Goal: Transaction & Acquisition: Download file/media

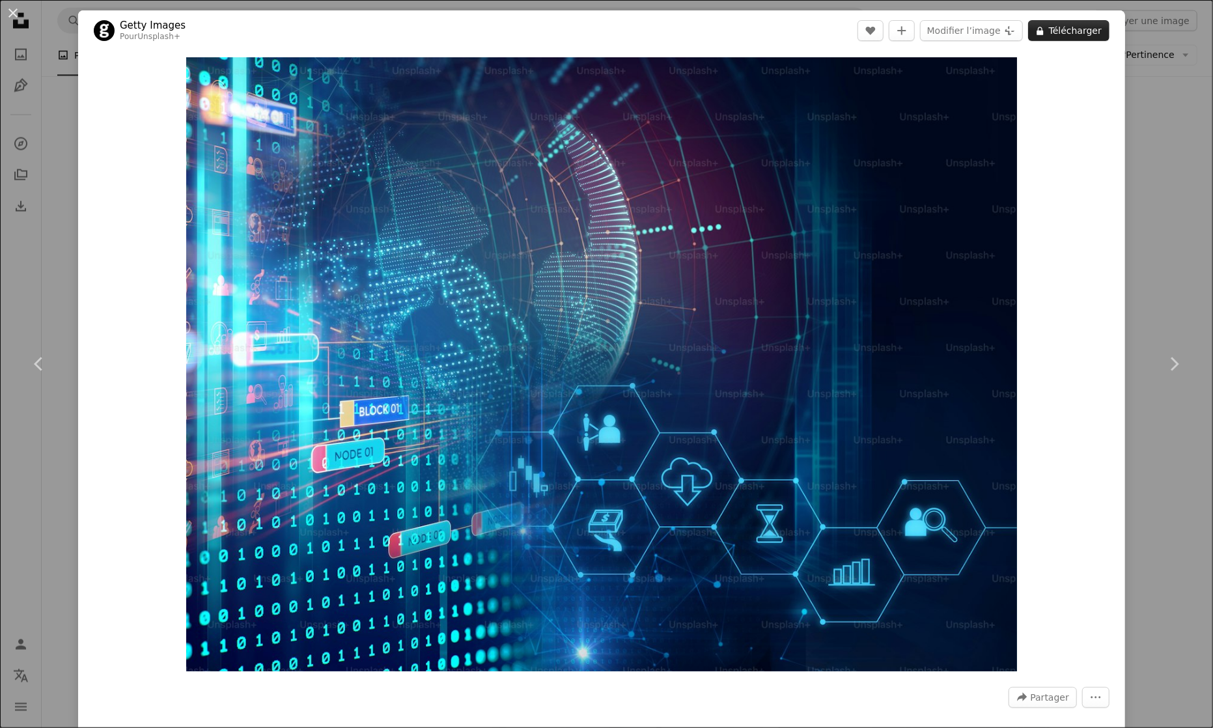
scroll to position [1591, 0]
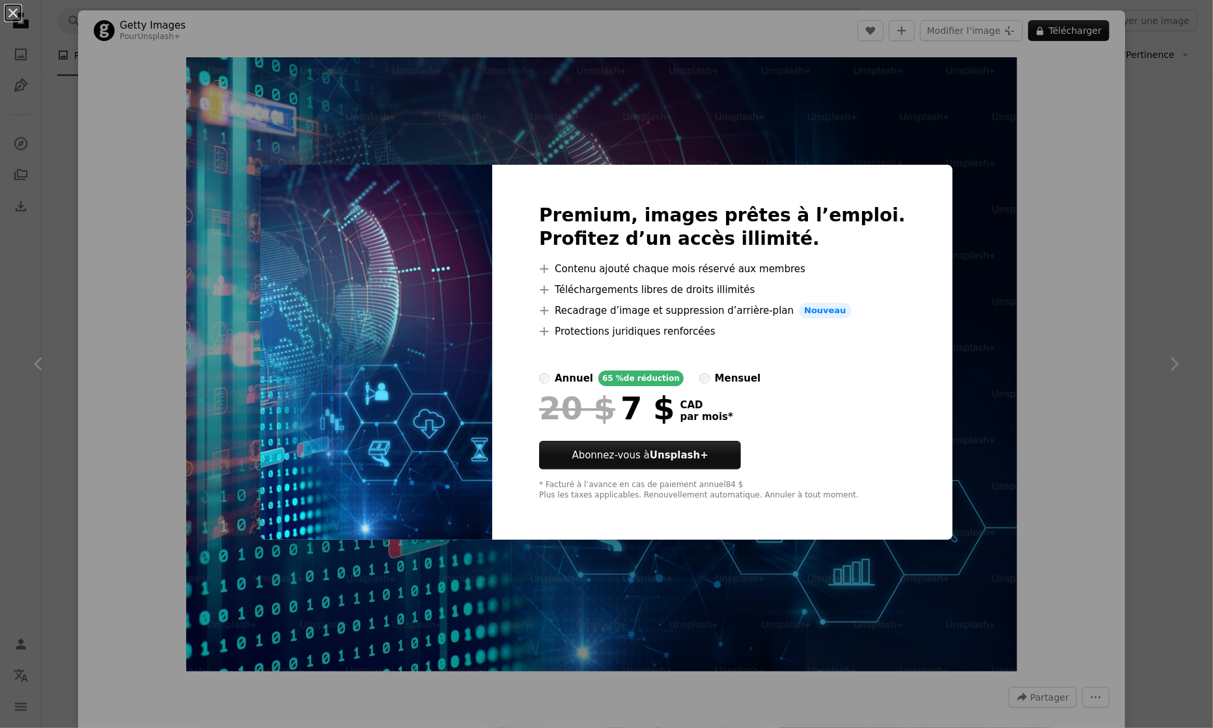
click at [1056, 201] on div "An X shape Premium, images prêtes à l’emploi. Profitez d’un accès illimité. A p…" at bounding box center [606, 364] width 1213 height 728
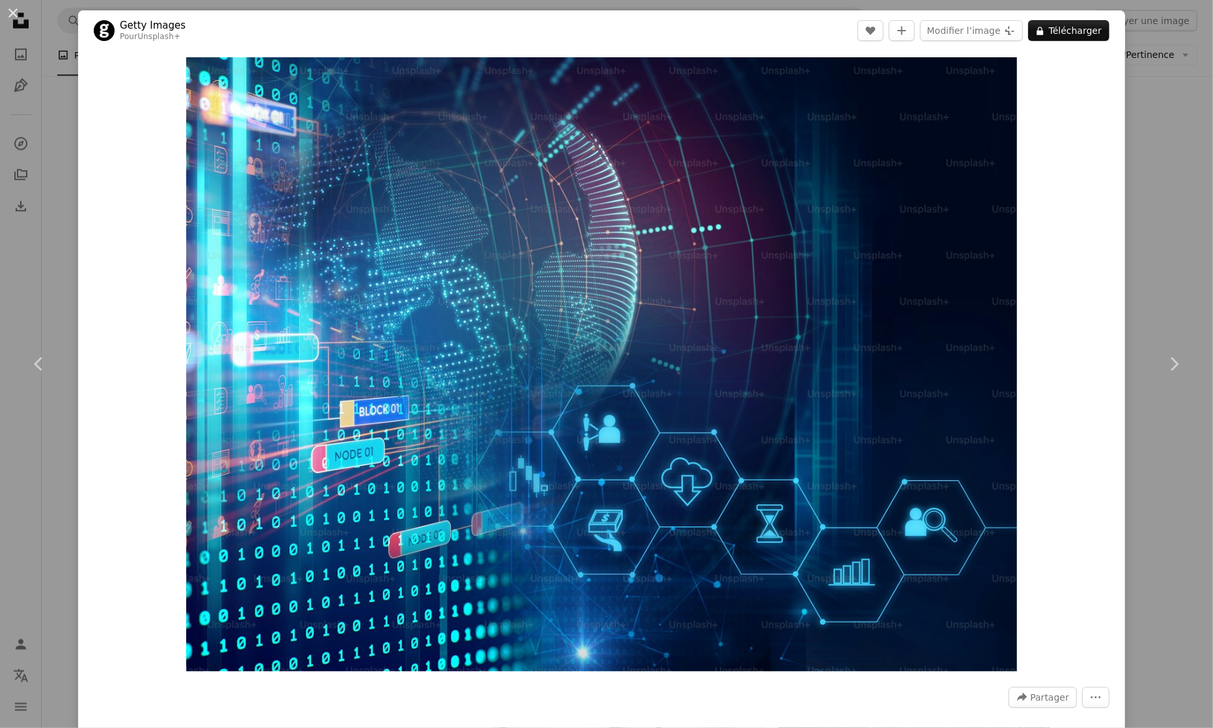
click at [55, 201] on div "An X shape Chevron left Chevron right Getty Images Pour Unsplash+ A heart A plu…" at bounding box center [606, 364] width 1213 height 728
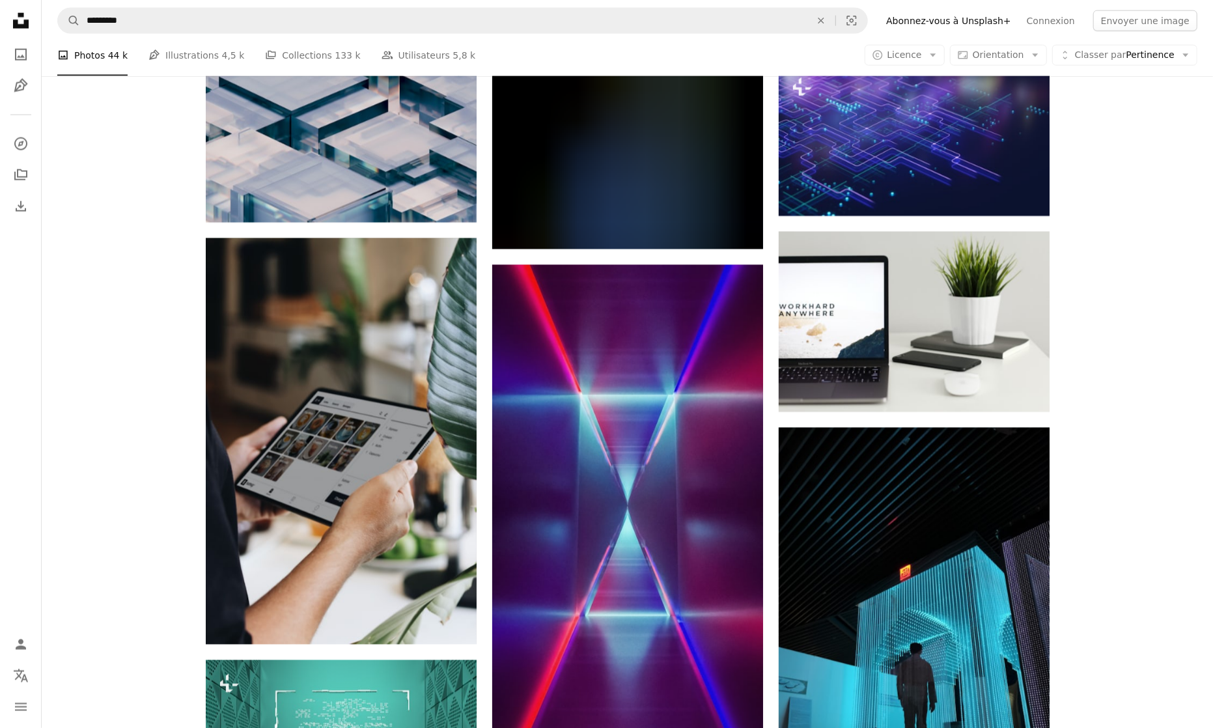
scroll to position [19550, 0]
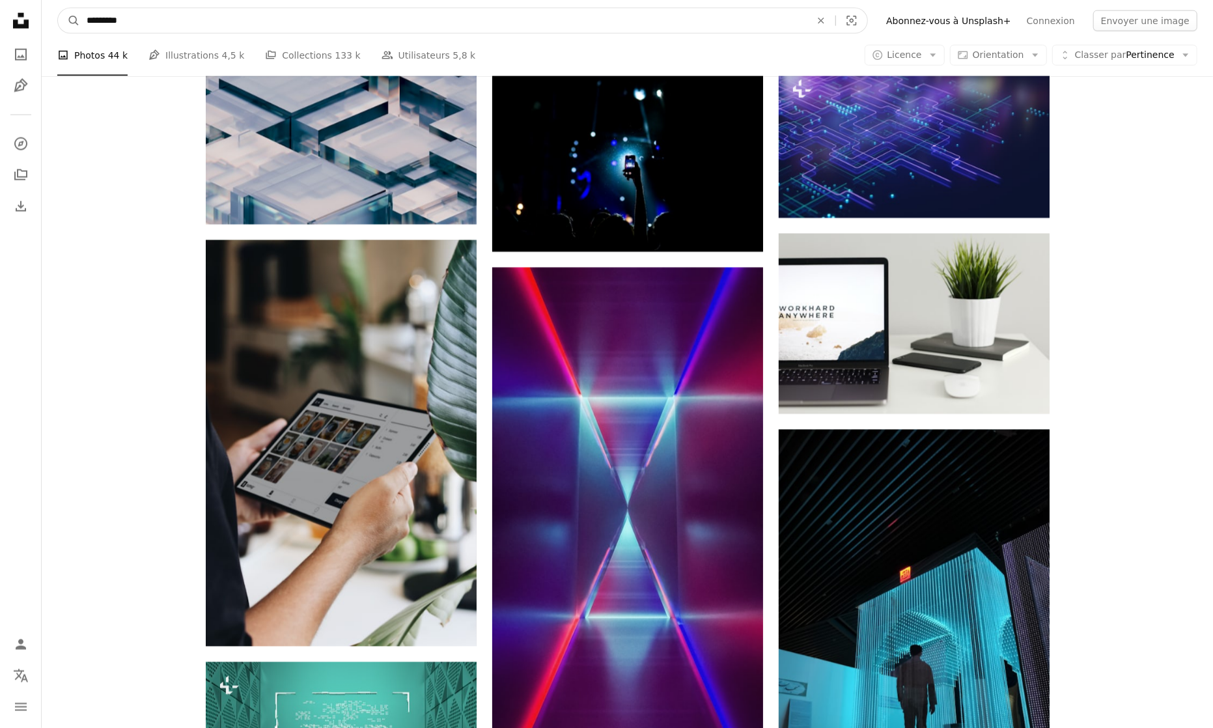
click at [86, 20] on input "*********" at bounding box center [443, 20] width 727 height 25
type input "**********"
click at [58, 8] on button "A magnifying glass" at bounding box center [69, 20] width 22 height 25
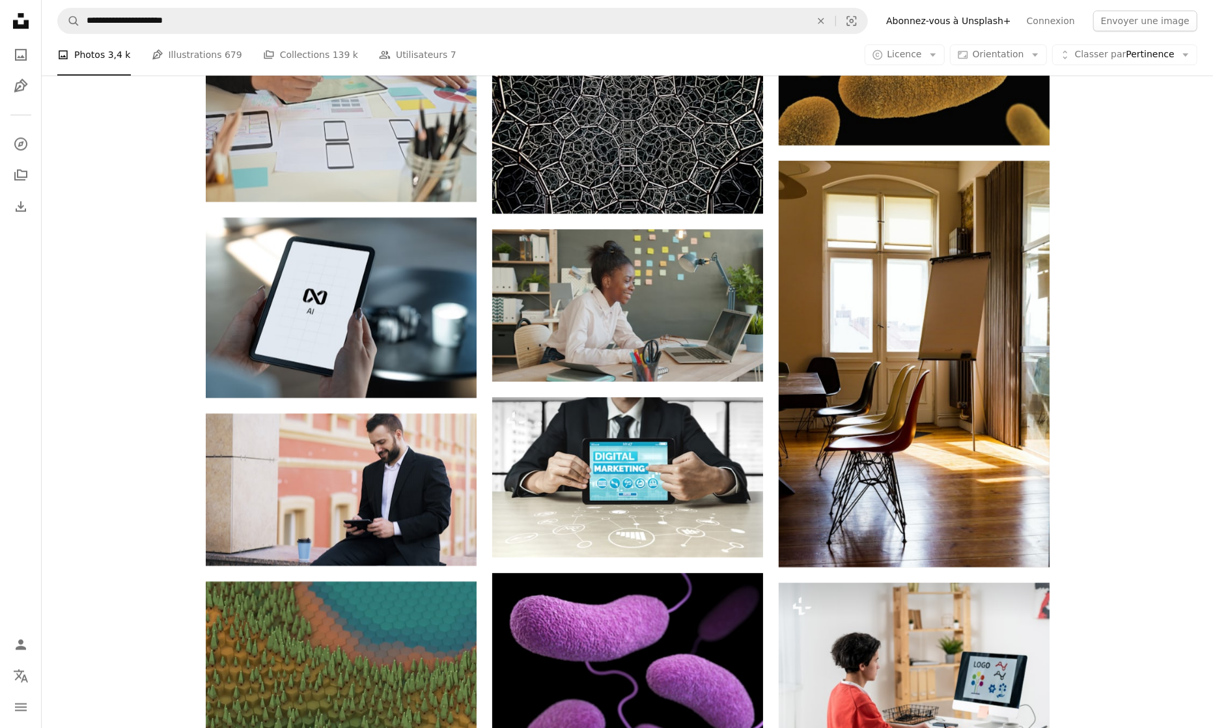
scroll to position [2874, 0]
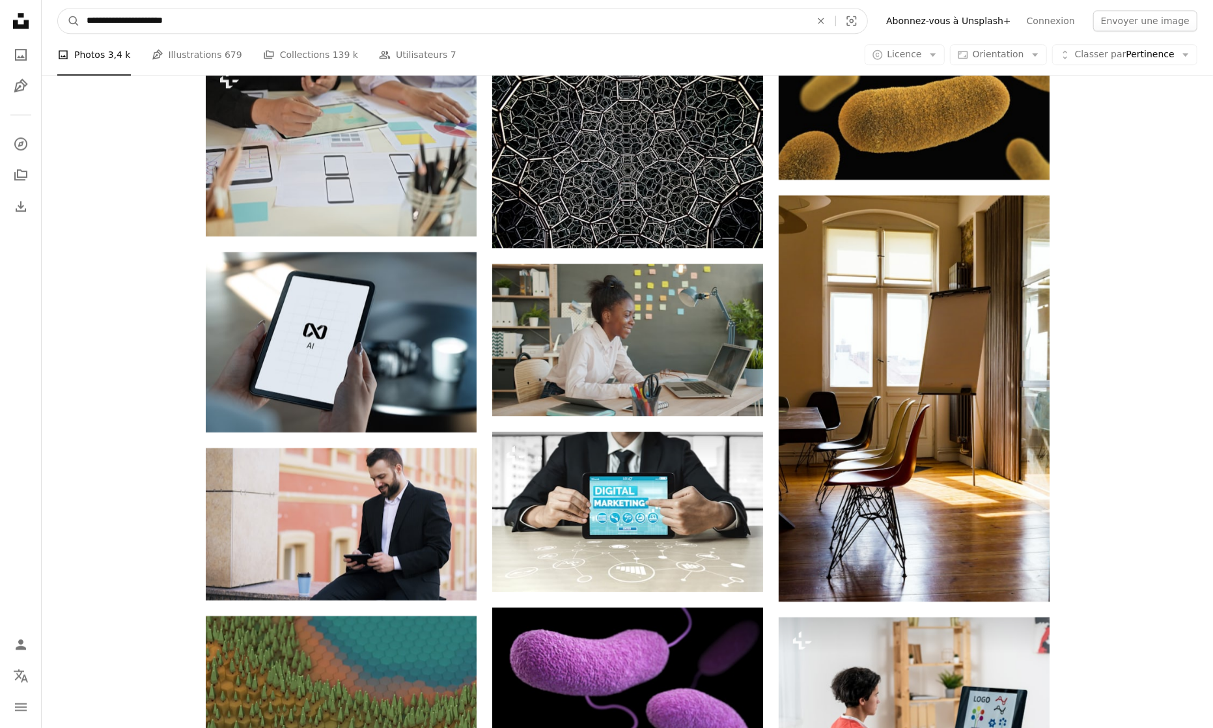
drag, startPoint x: 217, startPoint y: 23, endPoint x: 85, endPoint y: 18, distance: 132.3
click at [85, 18] on input "**********" at bounding box center [443, 20] width 727 height 25
type input "**********"
click button "A magnifying glass" at bounding box center [69, 20] width 22 height 25
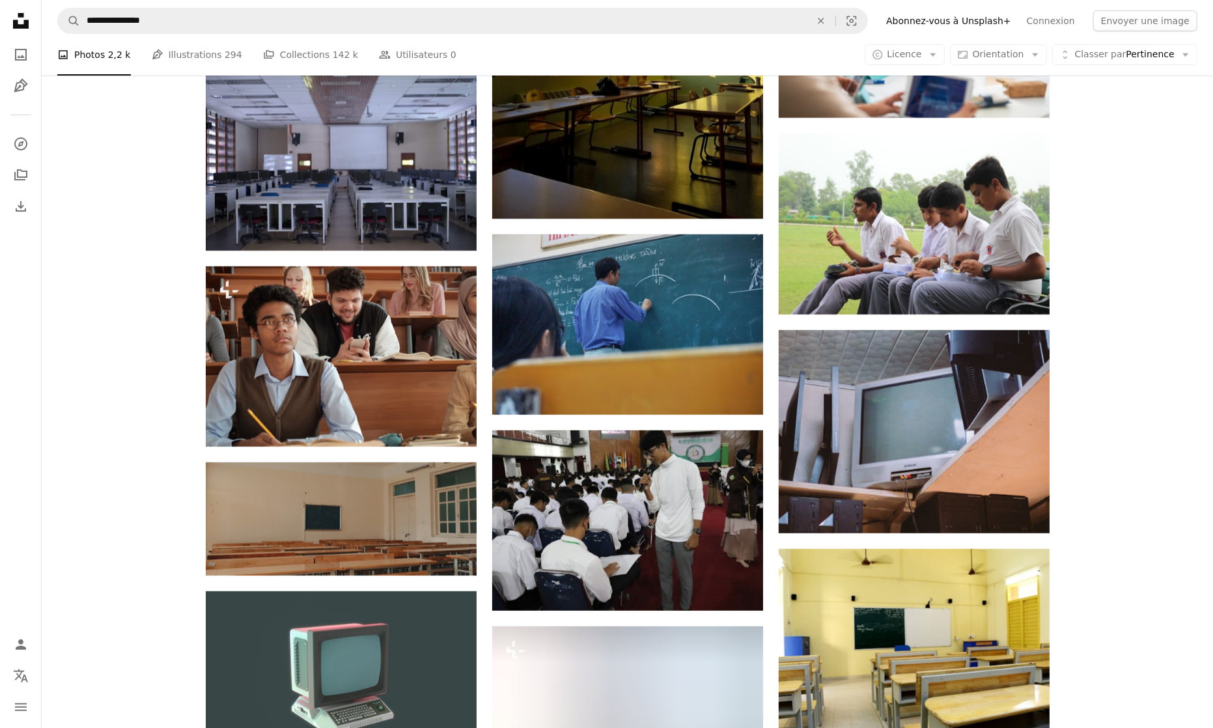
scroll to position [7362, 0]
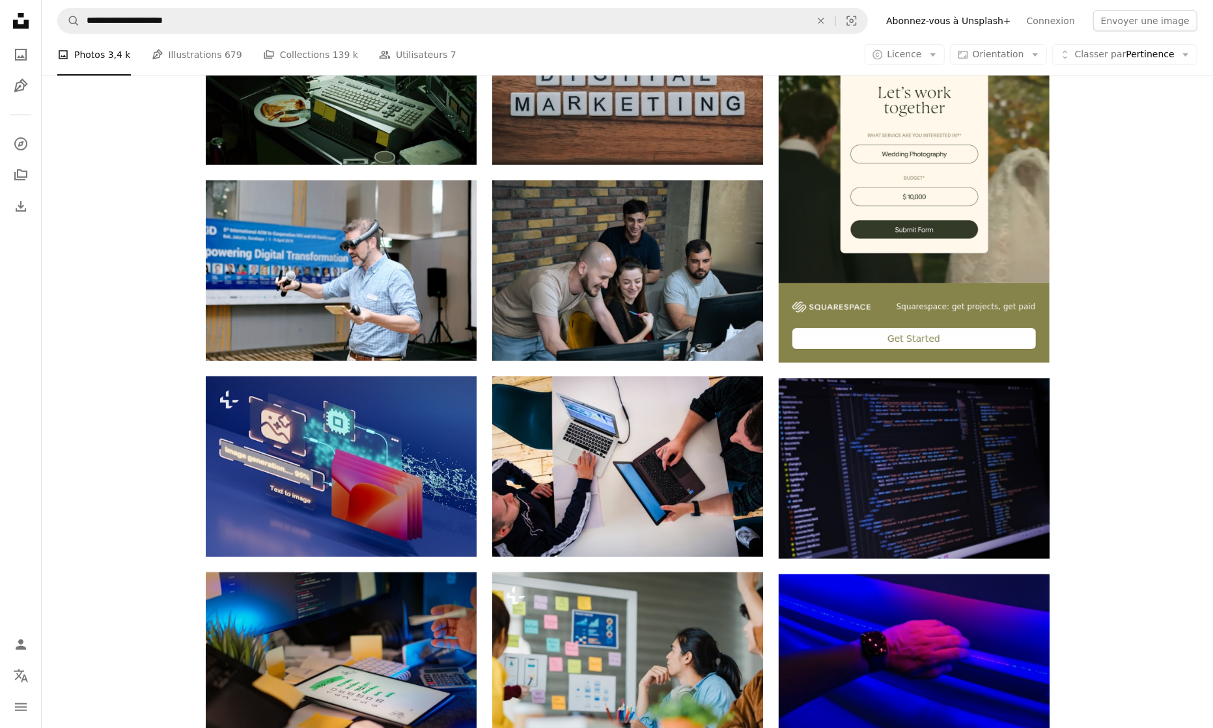
scroll to position [334, 0]
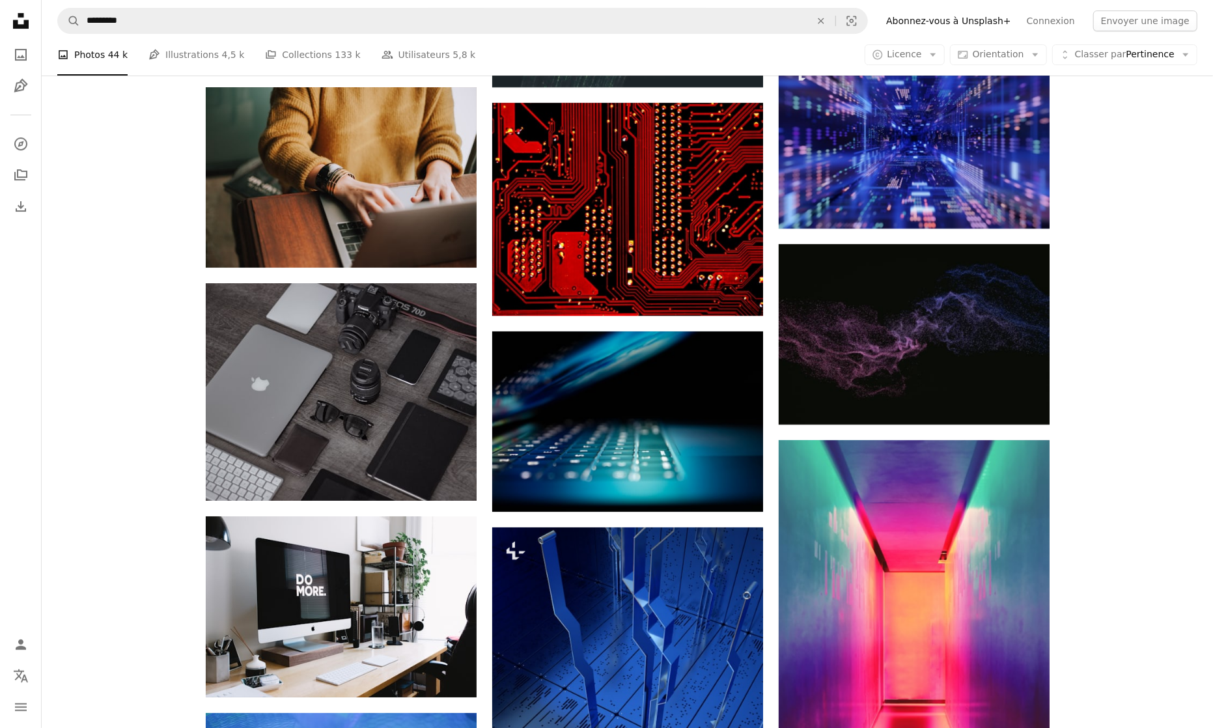
scroll to position [6861, 0]
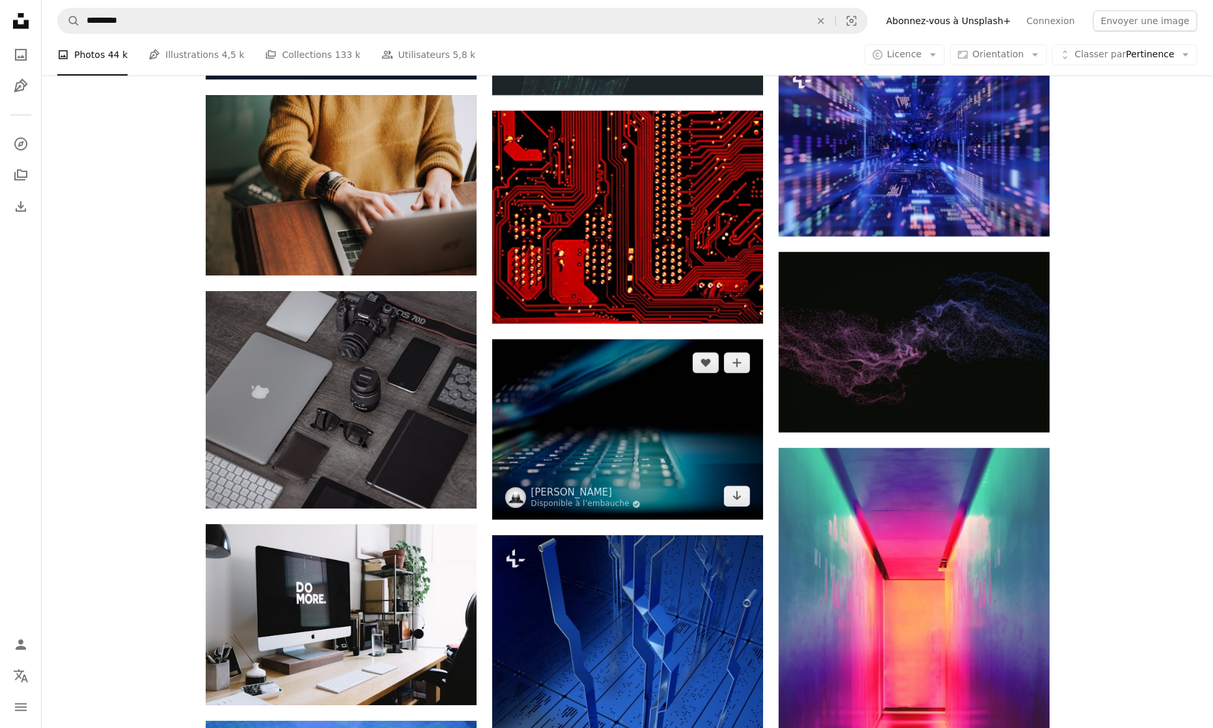
click at [627, 395] on img at bounding box center [627, 429] width 271 height 180
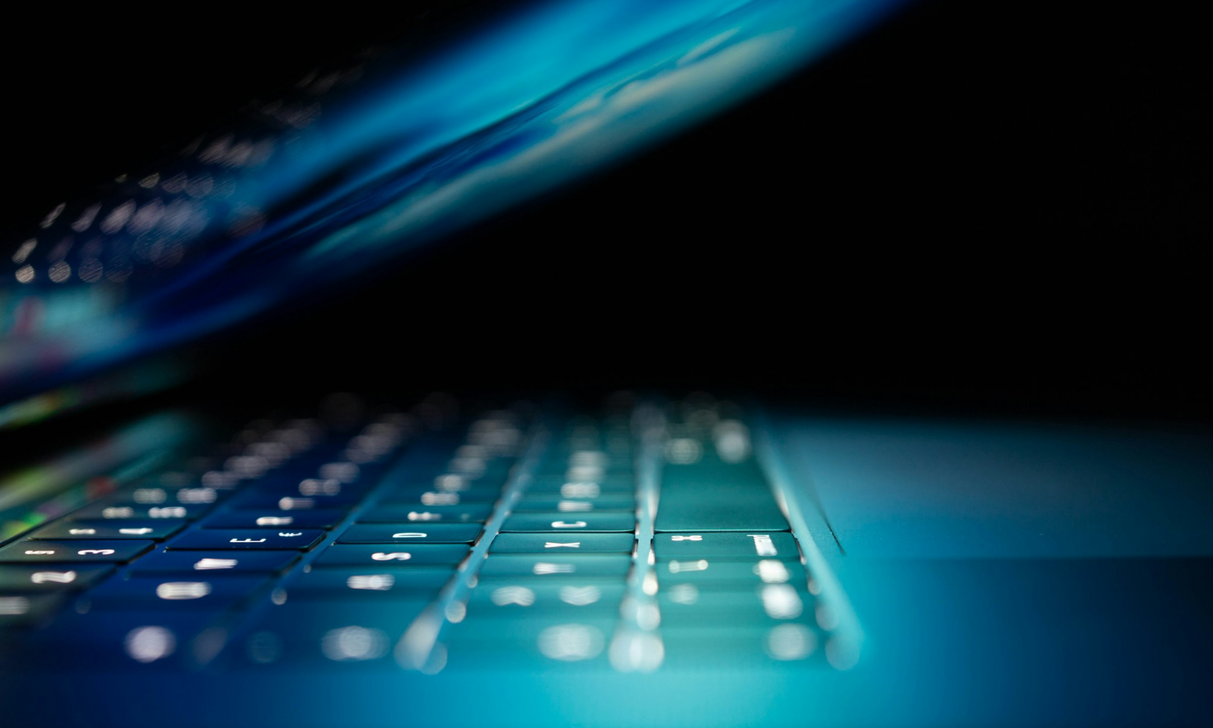
scroll to position [40, 0]
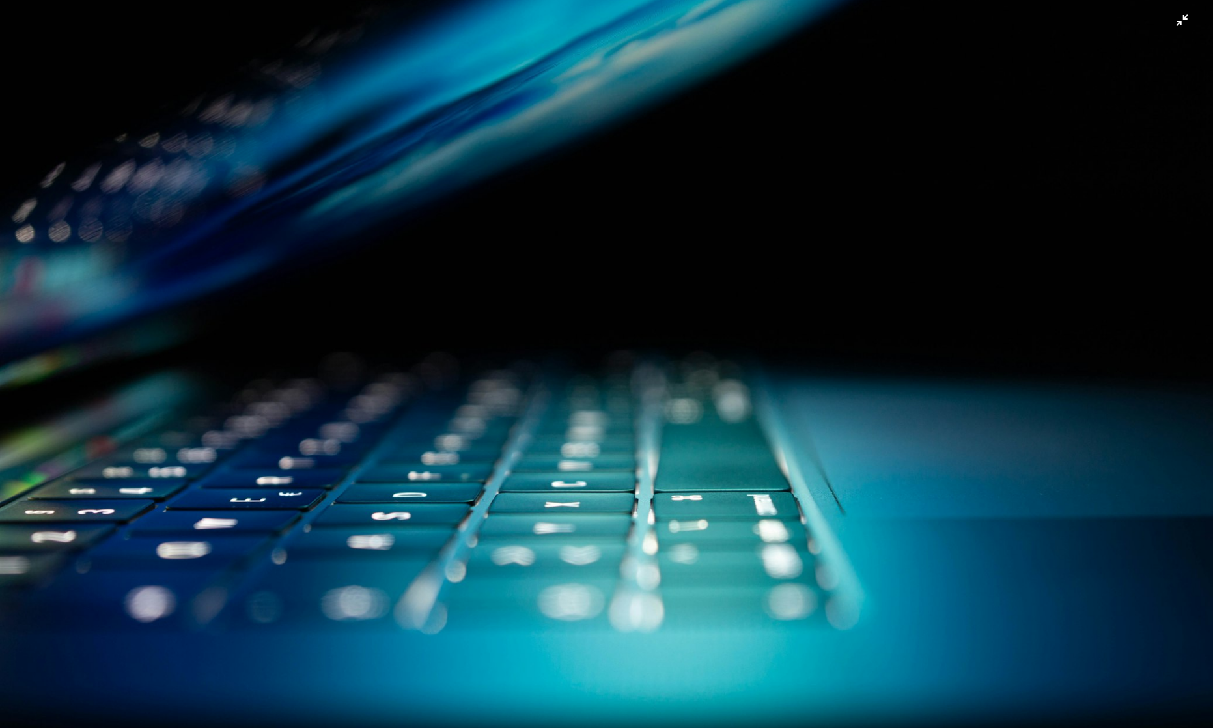
click at [787, 138] on img "Zoom arrière sur cette image" at bounding box center [606, 363] width 1214 height 809
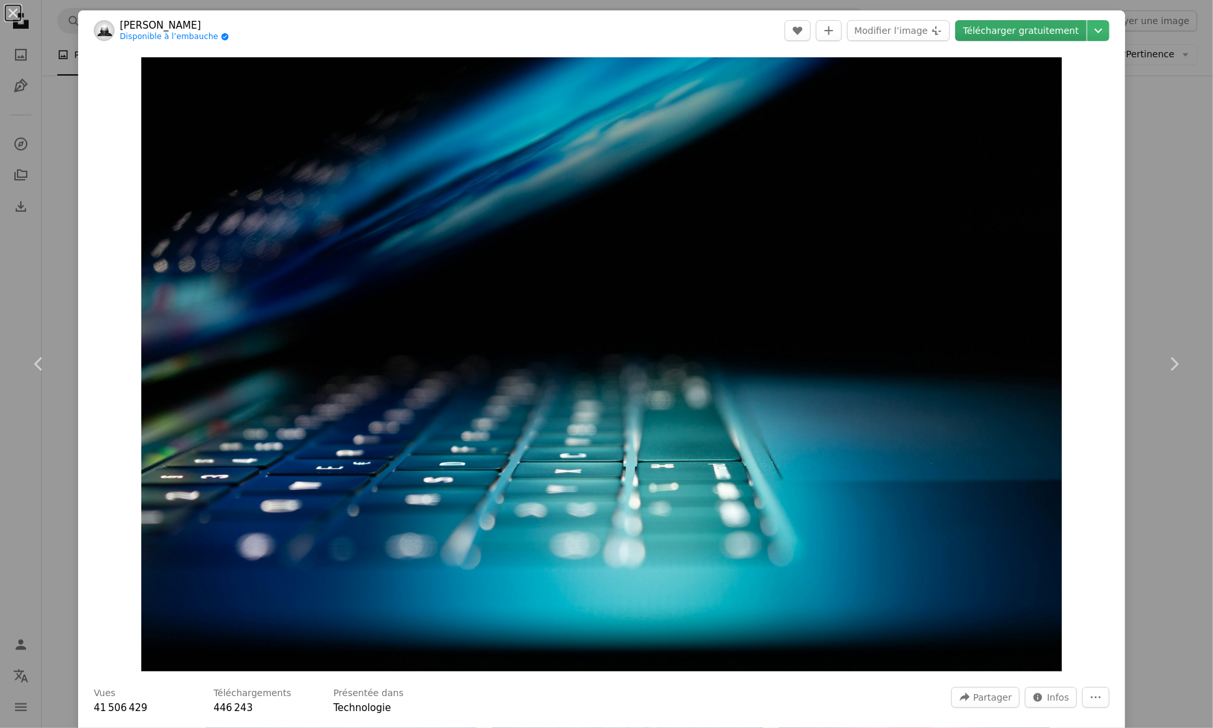
click at [1037, 31] on link "Télécharger gratuitement" at bounding box center [1021, 30] width 132 height 21
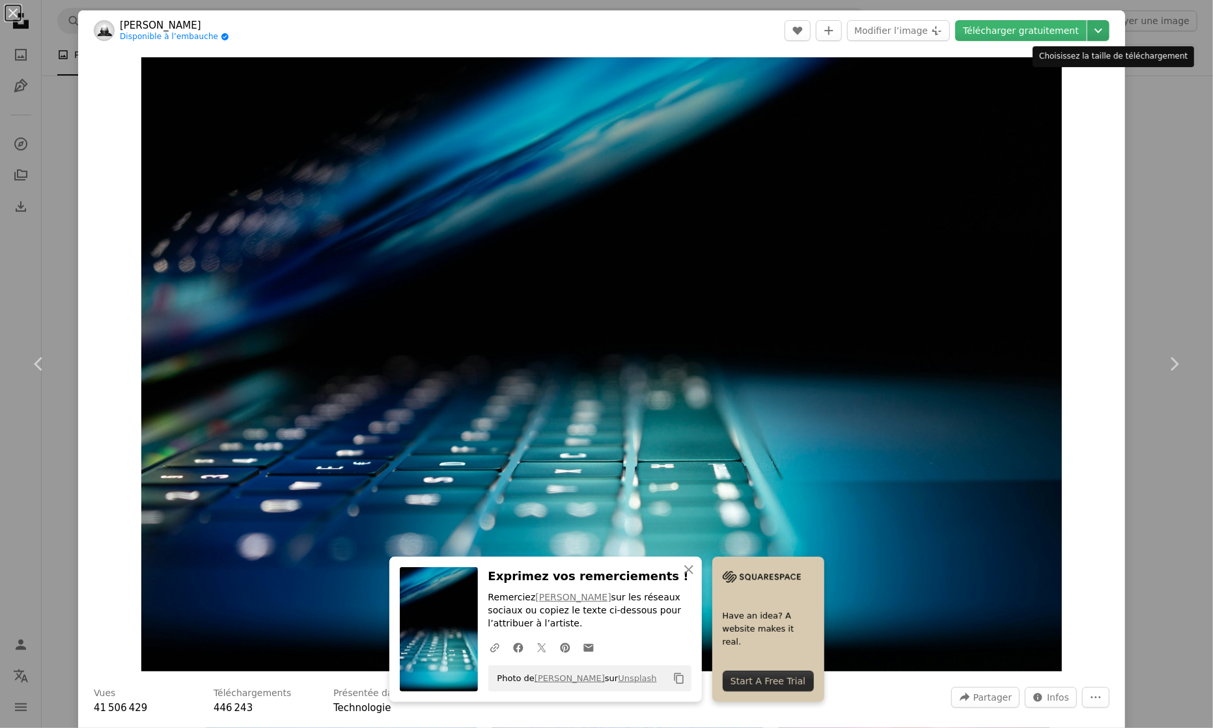
click at [1102, 29] on icon "Choisissez la taille de téléchargement" at bounding box center [1099, 31] width 8 height 5
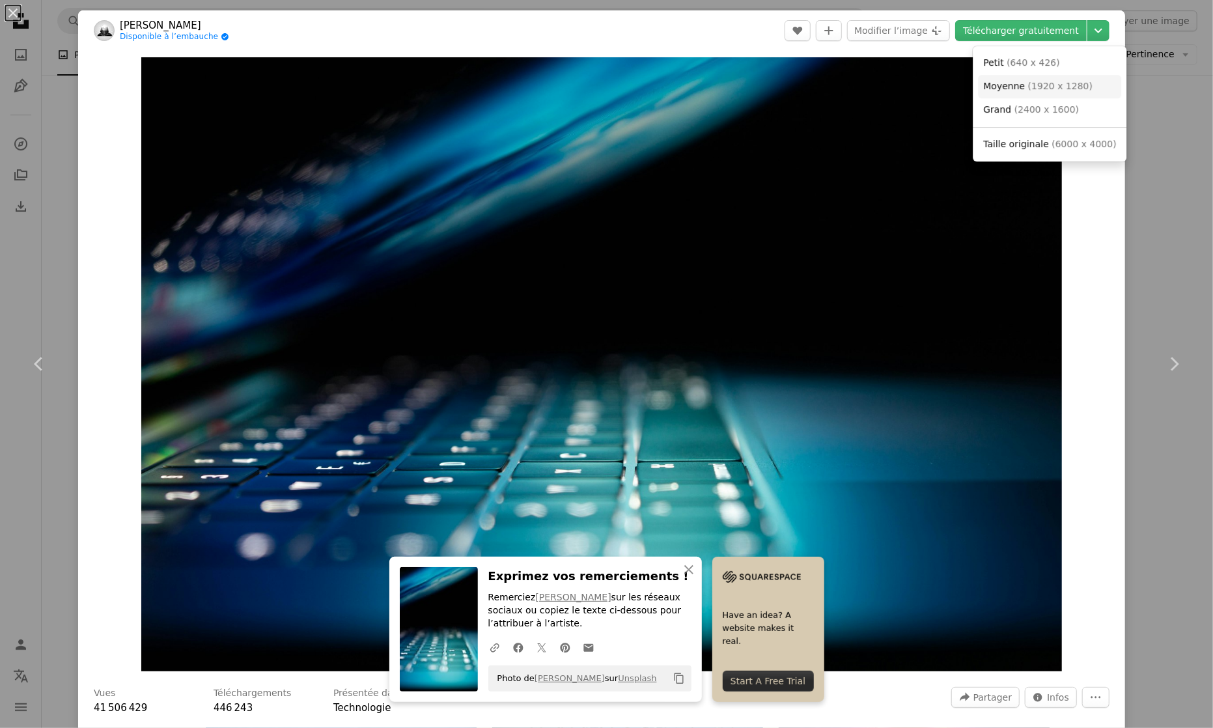
click at [1002, 87] on span "Moyenne" at bounding box center [1004, 86] width 42 height 10
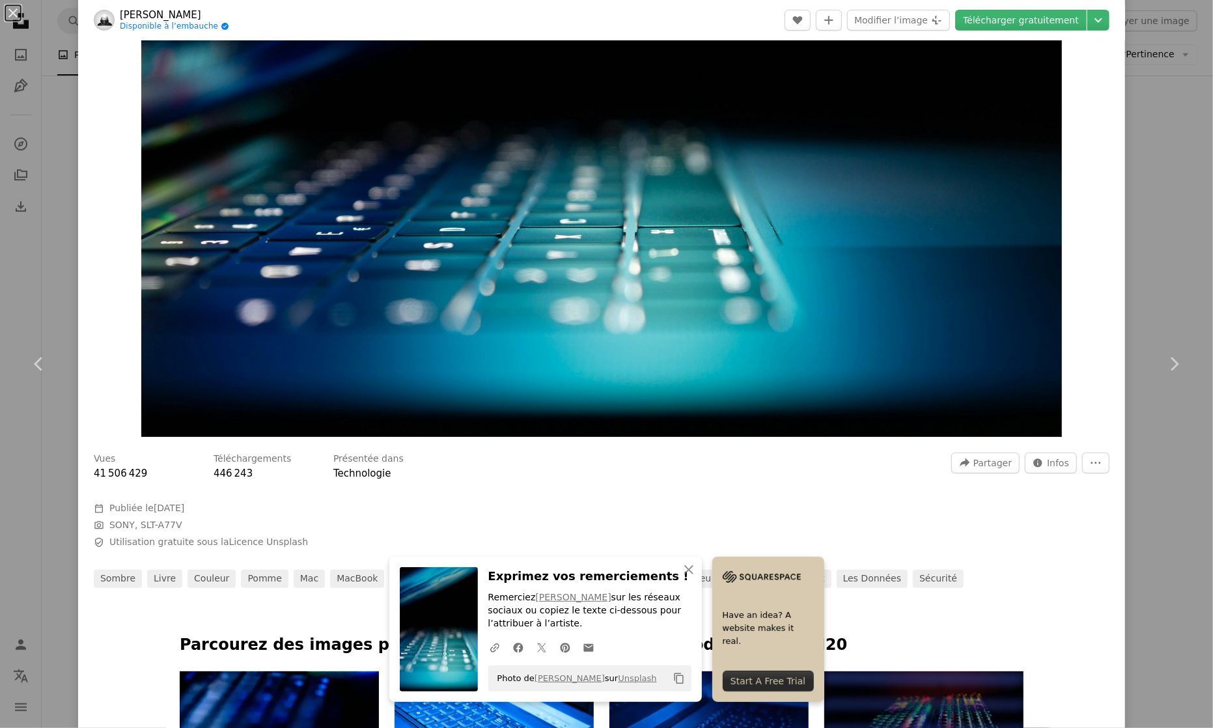
scroll to position [259, 0]
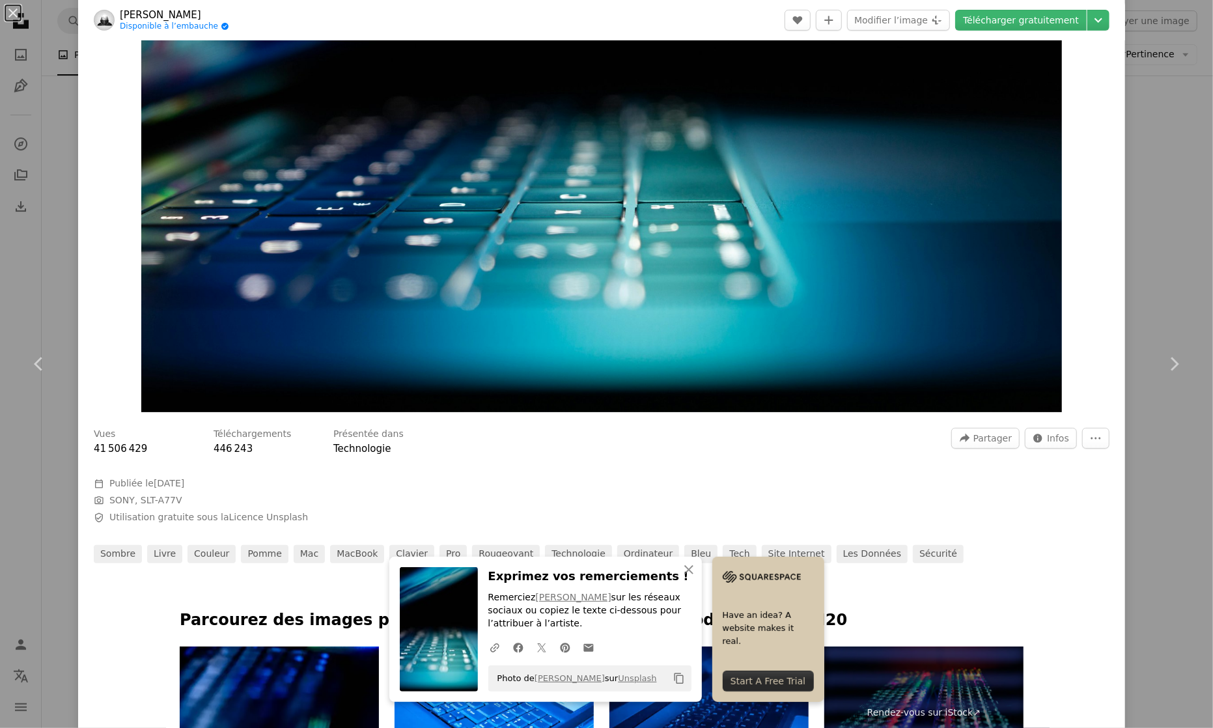
click at [679, 675] on icon "Copy content" at bounding box center [679, 679] width 12 height 12
drag, startPoint x: 498, startPoint y: 678, endPoint x: 693, endPoint y: 677, distance: 194.7
click at [692, 677] on div "An X shape Fermer Exprimez vos remerciements ! Remerciez [PERSON_NAME] sur les …" at bounding box center [545, 629] width 313 height 145
copy div "Photo de [PERSON_NAME] sur Unsplash Copy content"
click at [559, 678] on link "[PERSON_NAME]" at bounding box center [570, 678] width 70 height 10
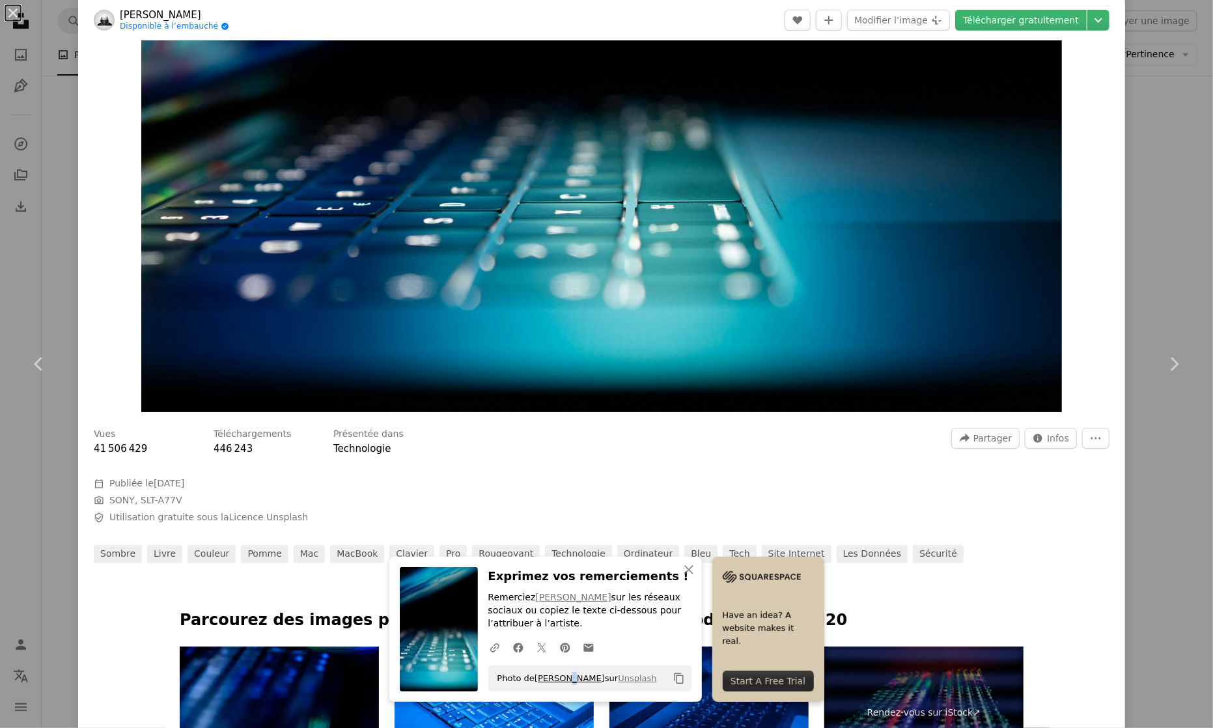
click at [559, 678] on link "[PERSON_NAME]" at bounding box center [570, 678] width 70 height 10
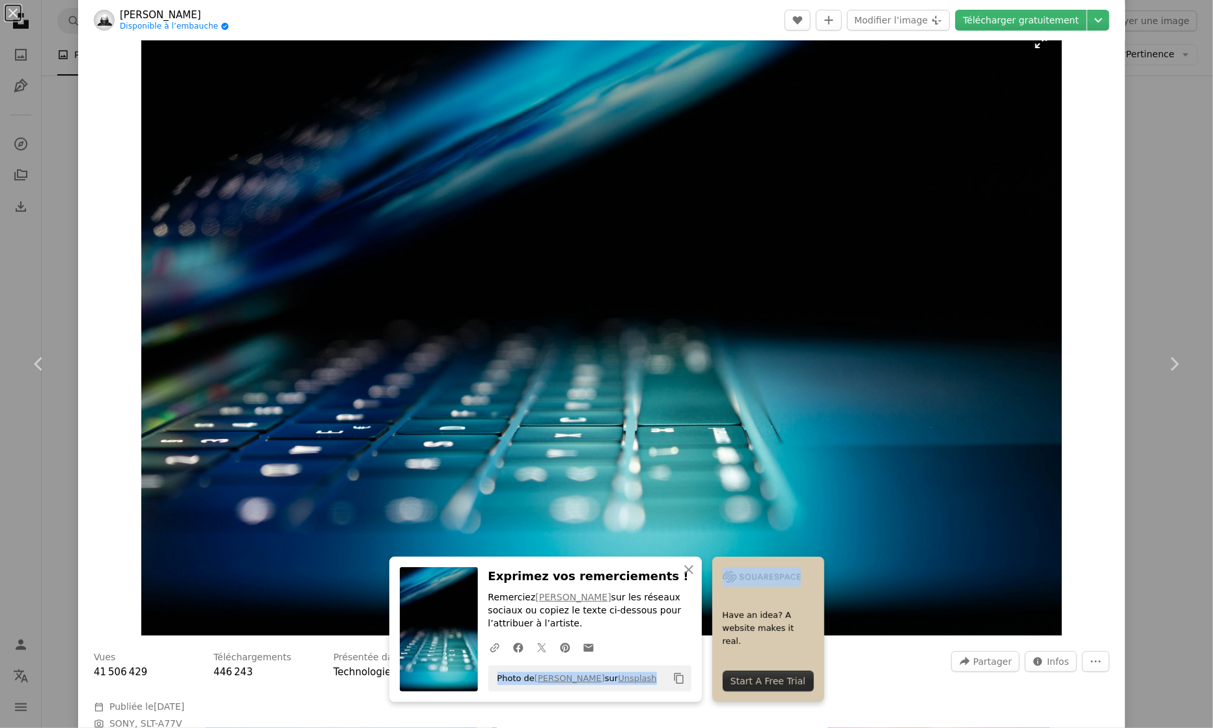
scroll to position [0, 0]
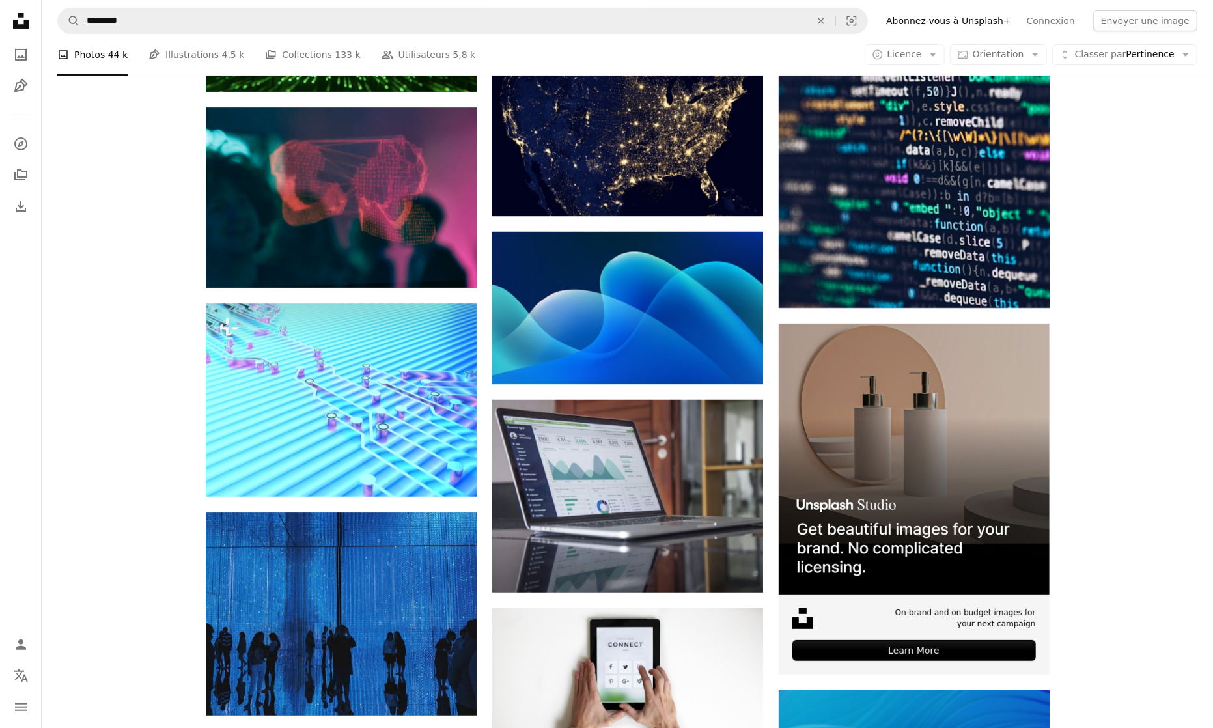
scroll to position [3793, 0]
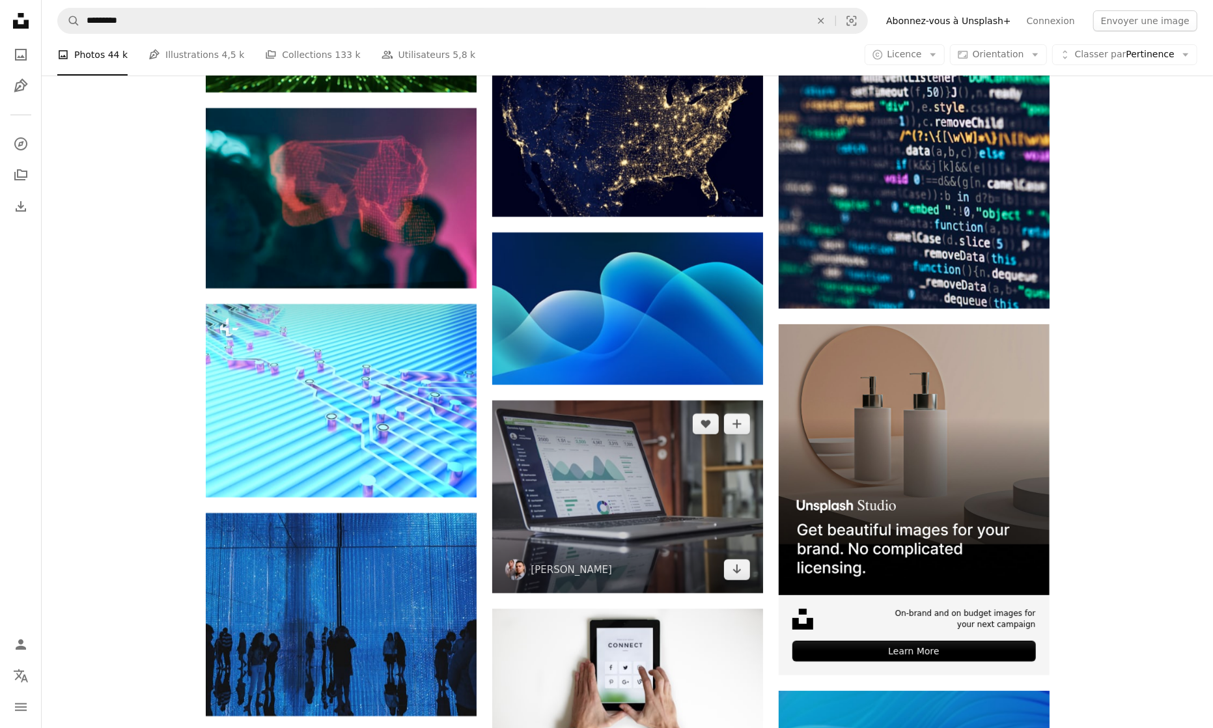
click at [604, 480] on img at bounding box center [627, 496] width 271 height 193
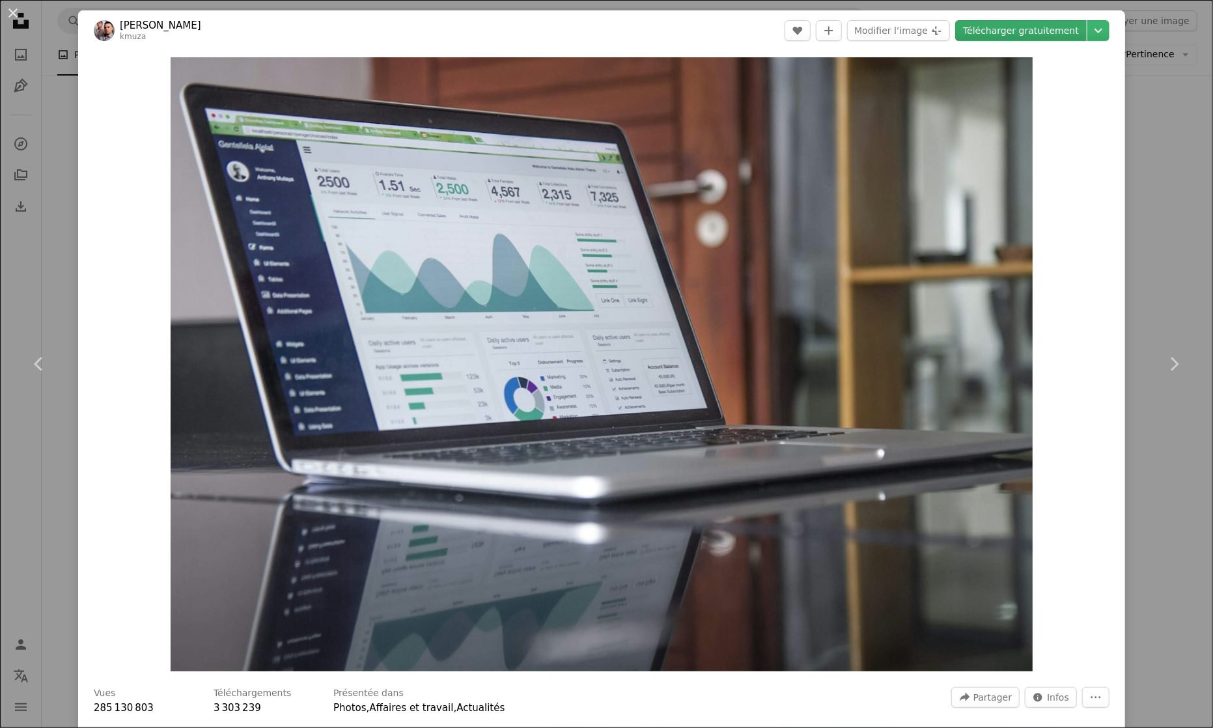
click at [1087, 28] on link "Télécharger gratuitement" at bounding box center [1021, 30] width 132 height 21
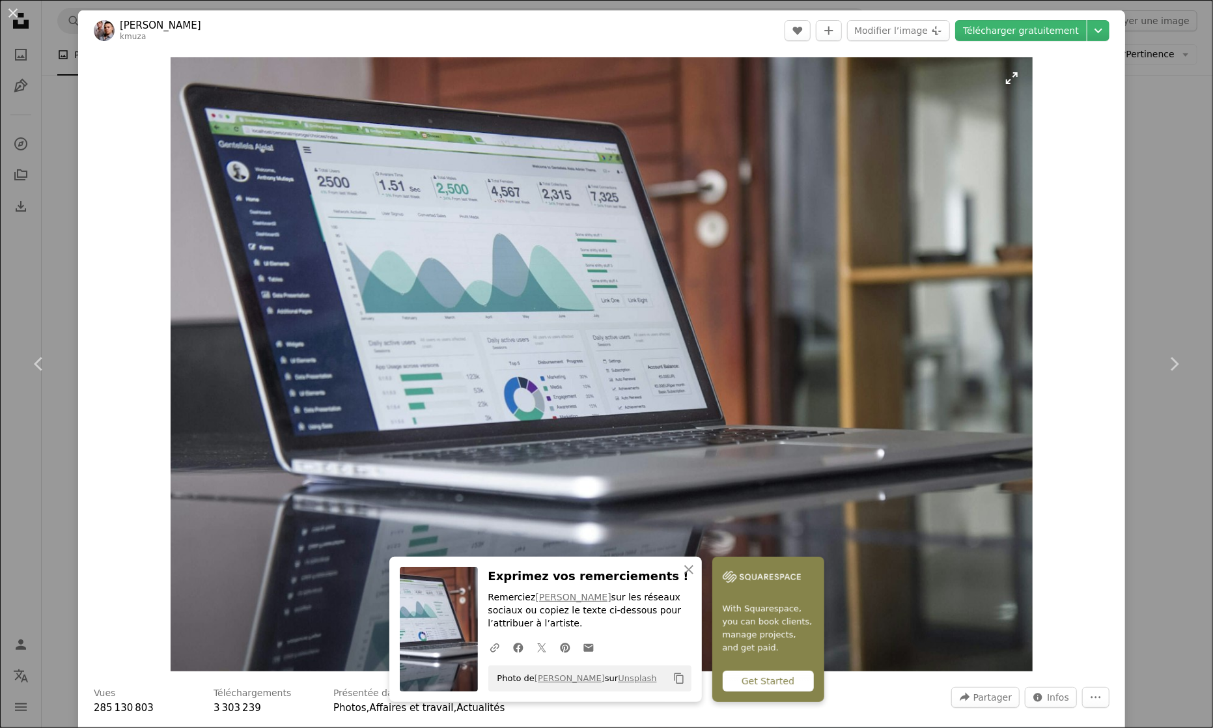
click at [833, 76] on img "Zoom sur cette image" at bounding box center [602, 364] width 862 height 614
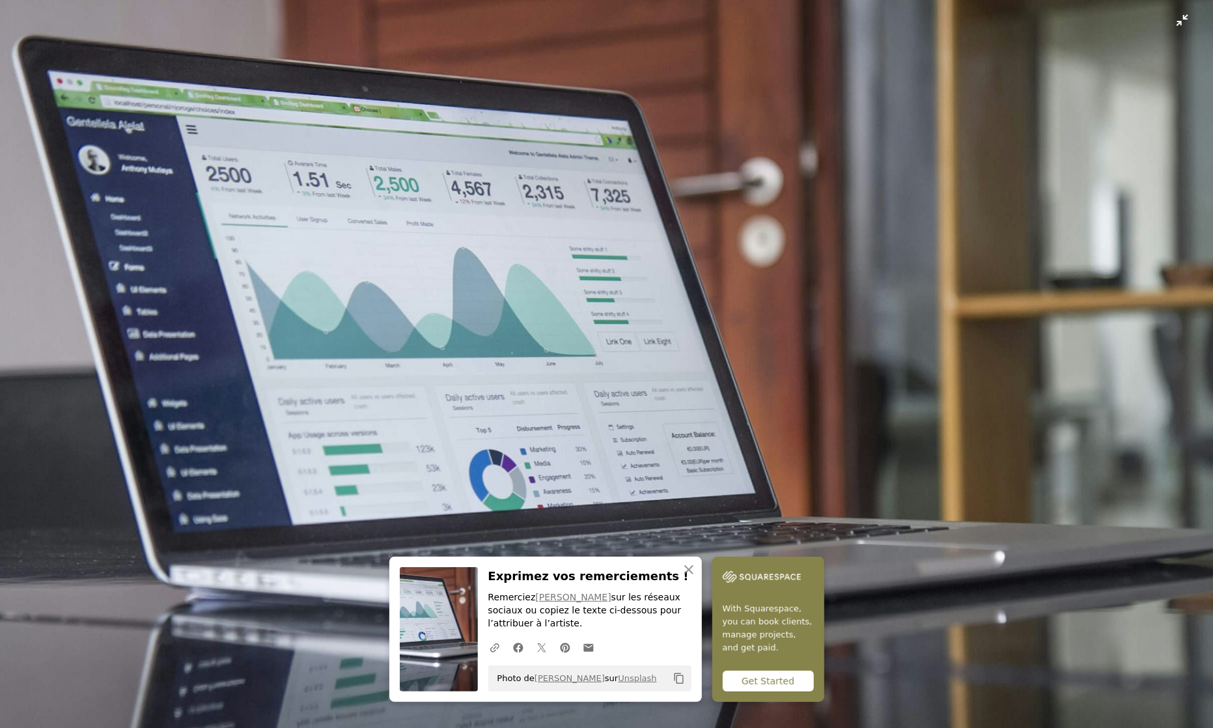
scroll to position [68, 0]
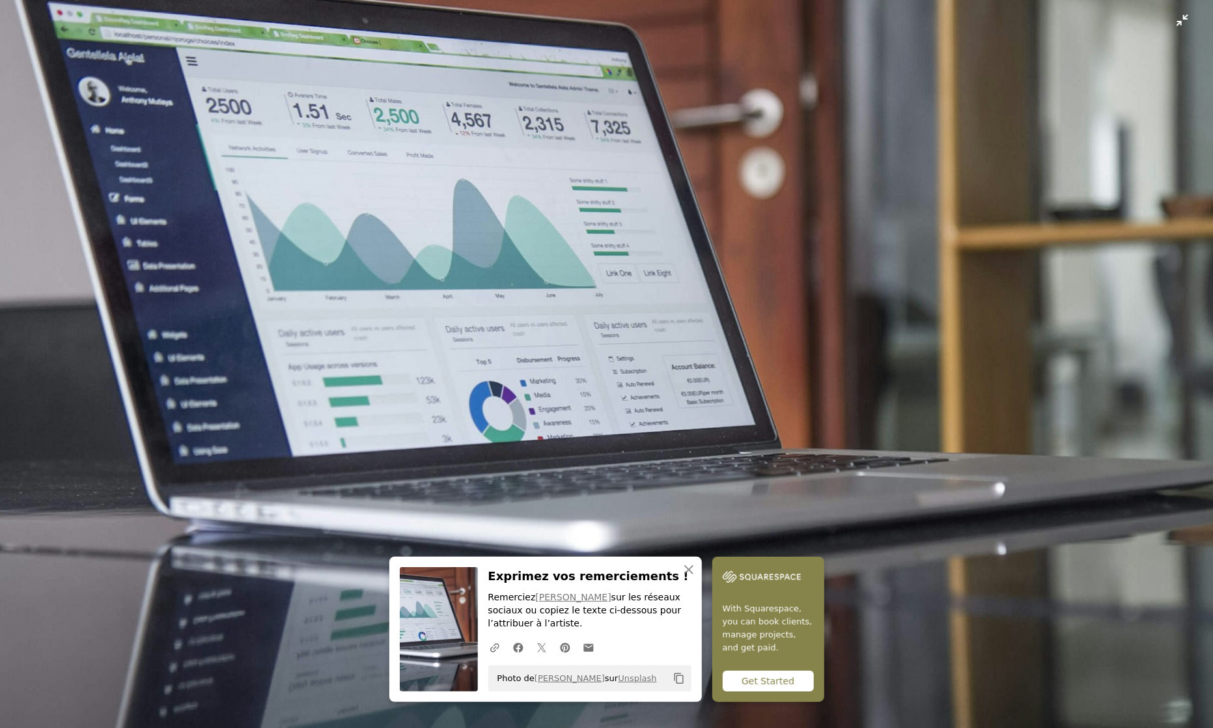
click at [1100, 46] on img "Zoom arrière sur cette image" at bounding box center [606, 363] width 1214 height 865
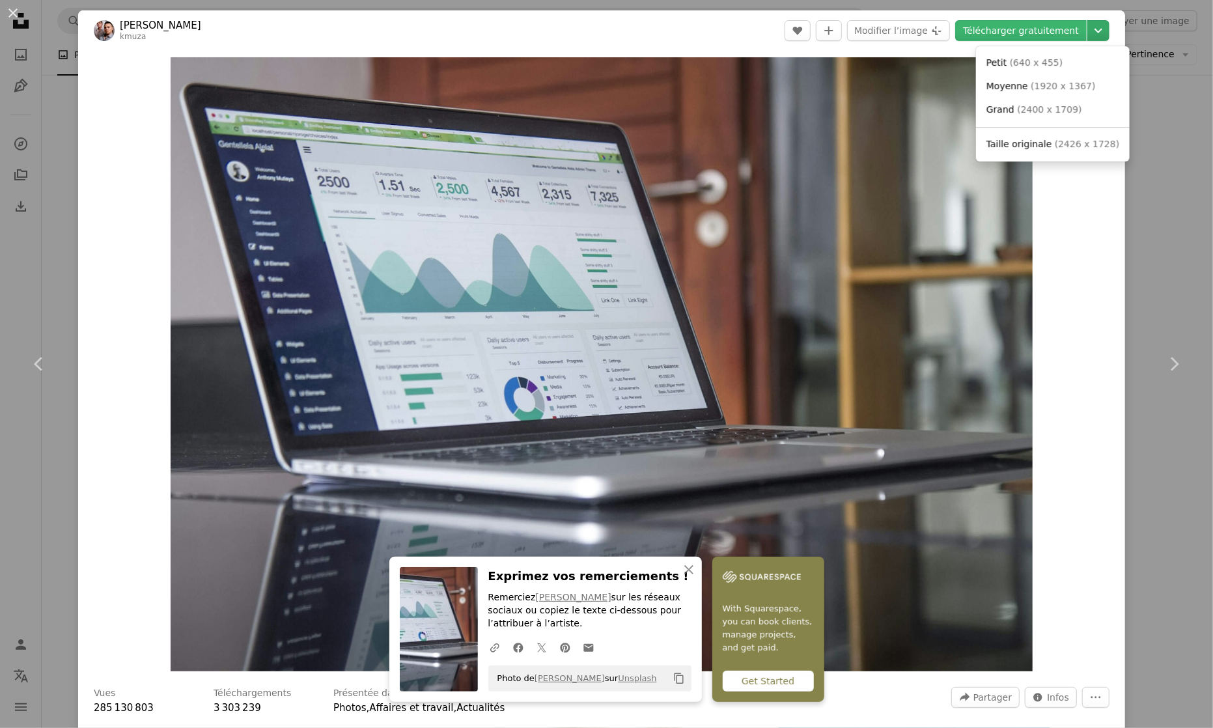
click at [1109, 26] on icon "Chevron down" at bounding box center [1098, 31] width 21 height 16
click at [1011, 85] on span "Moyenne" at bounding box center [1008, 86] width 42 height 10
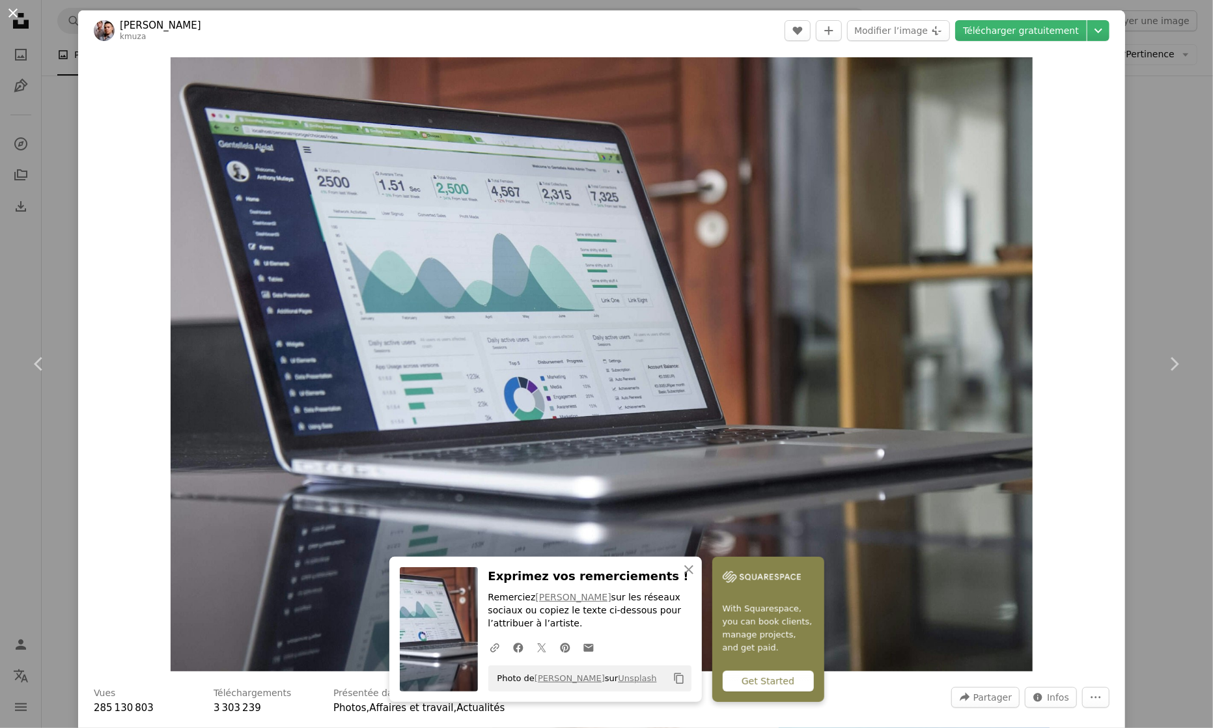
click at [10, 8] on button "An X shape" at bounding box center [13, 13] width 16 height 16
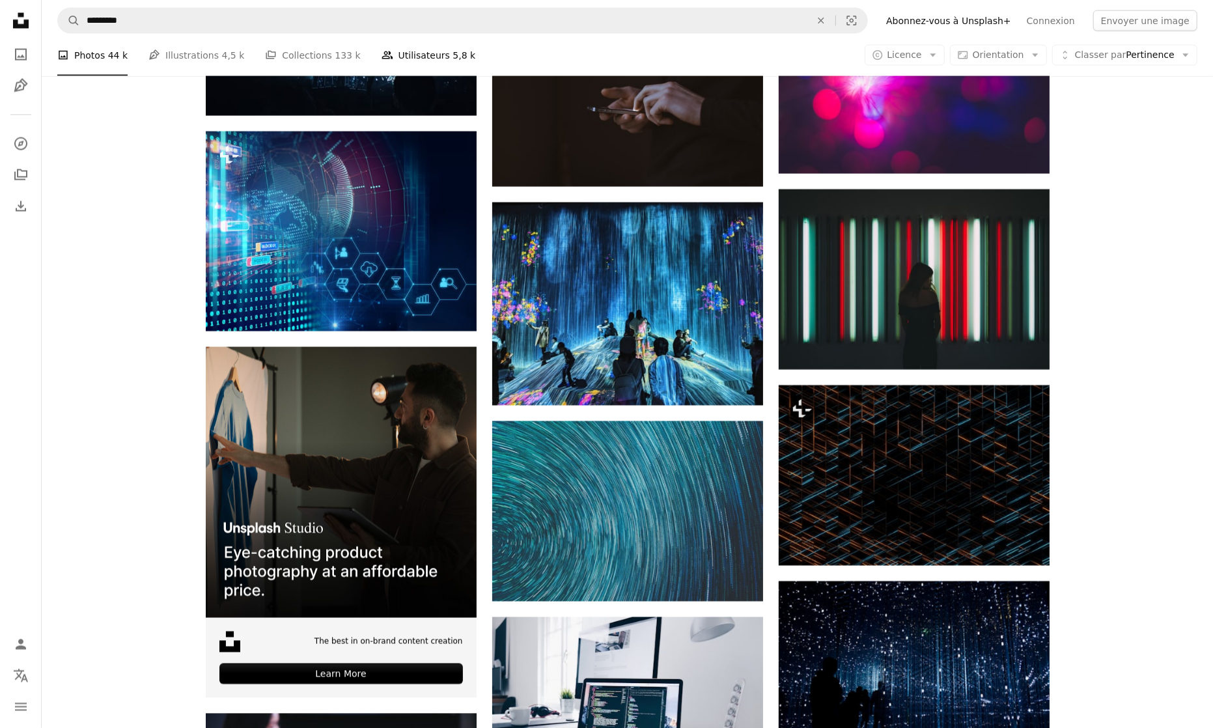
scroll to position [1689, 0]
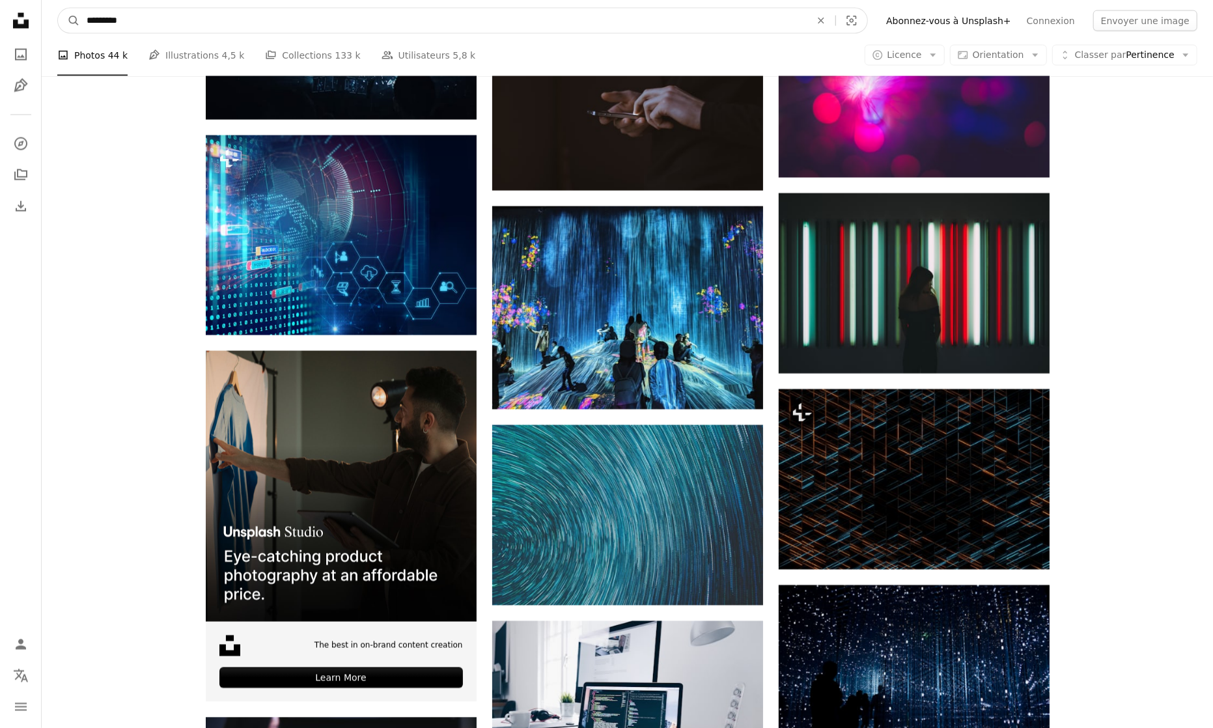
click at [89, 21] on input "*********" at bounding box center [443, 20] width 727 height 25
type input "**********"
click at [58, 8] on button "A magnifying glass" at bounding box center [69, 20] width 22 height 25
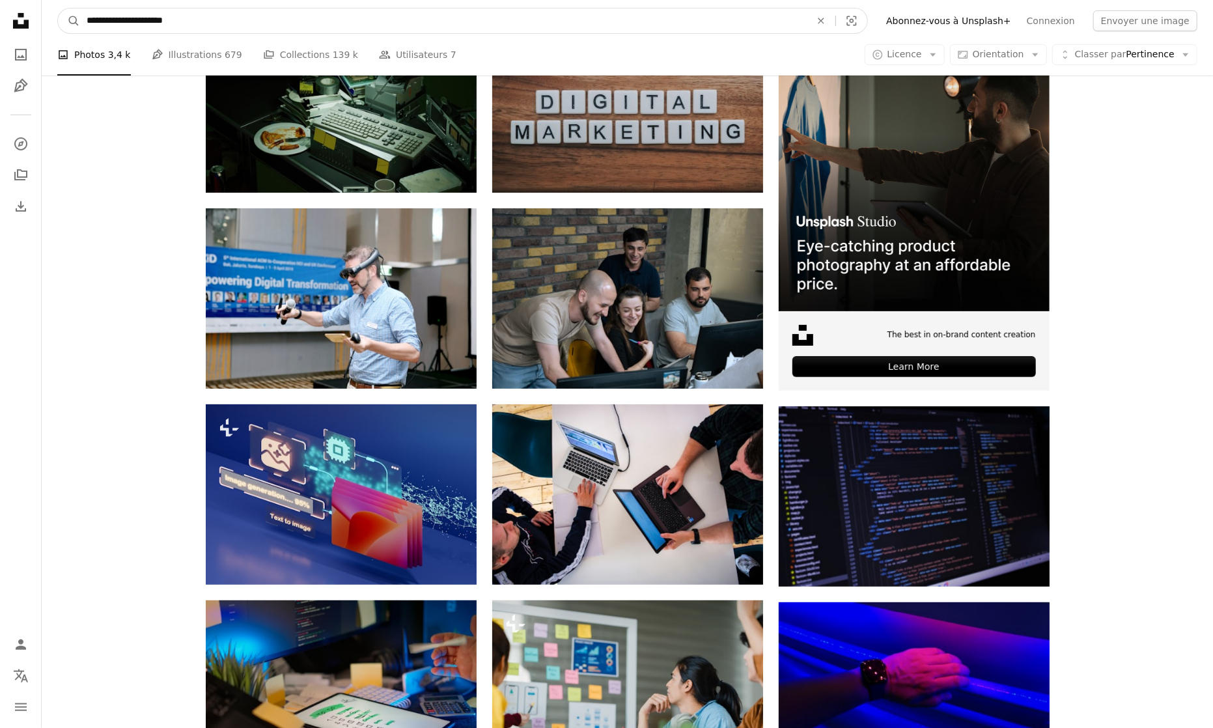
scroll to position [303, 0]
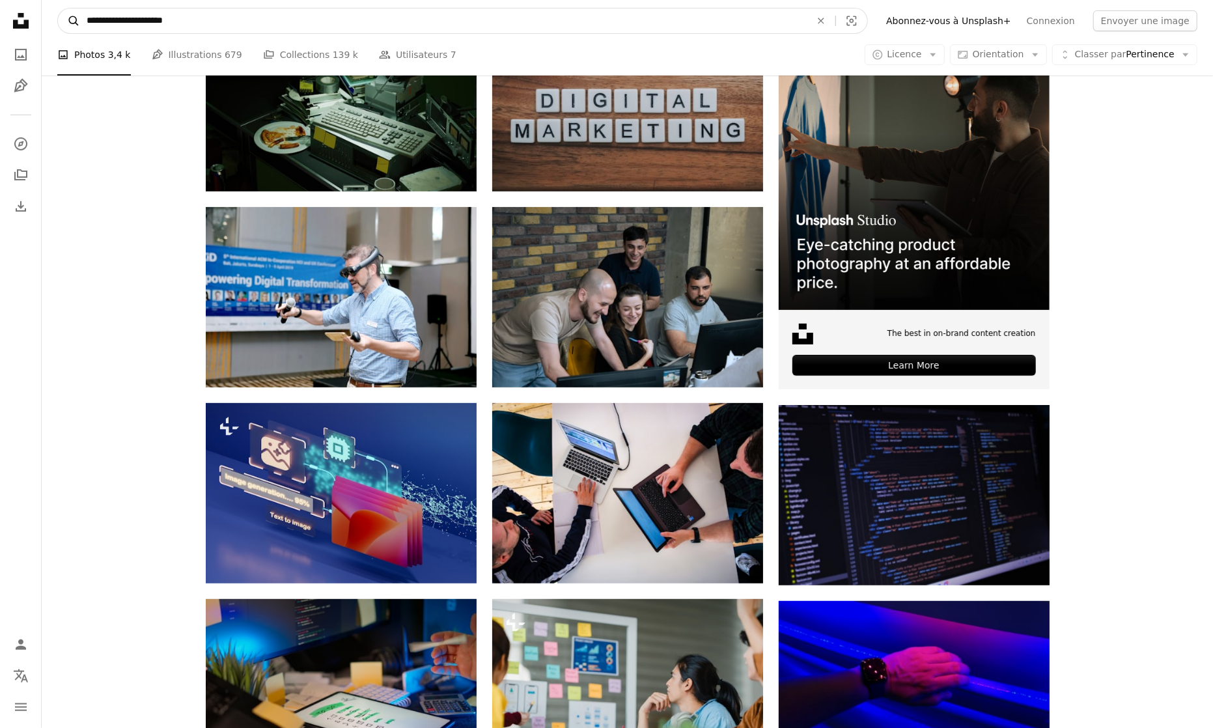
drag, startPoint x: 153, startPoint y: 22, endPoint x: 72, endPoint y: 16, distance: 81.0
click at [72, 16] on form "**********" at bounding box center [462, 21] width 811 height 26
type input "**********"
click button "A magnifying glass" at bounding box center [69, 20] width 22 height 25
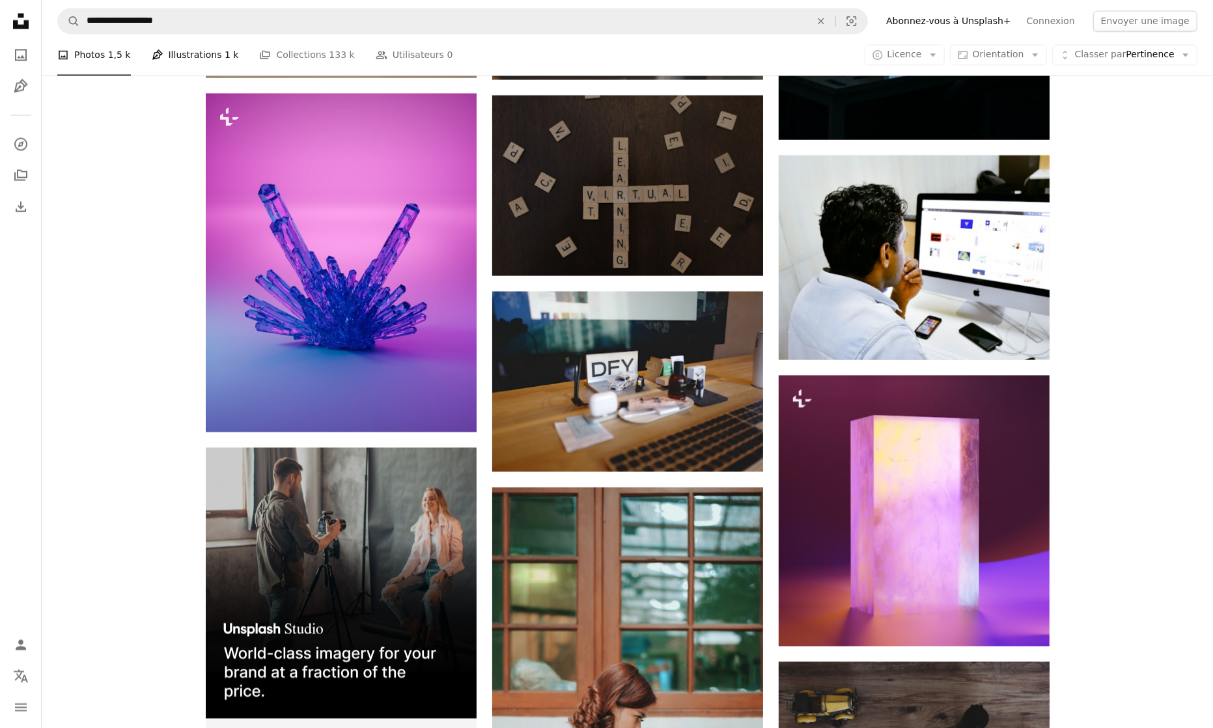
scroll to position [1659, 0]
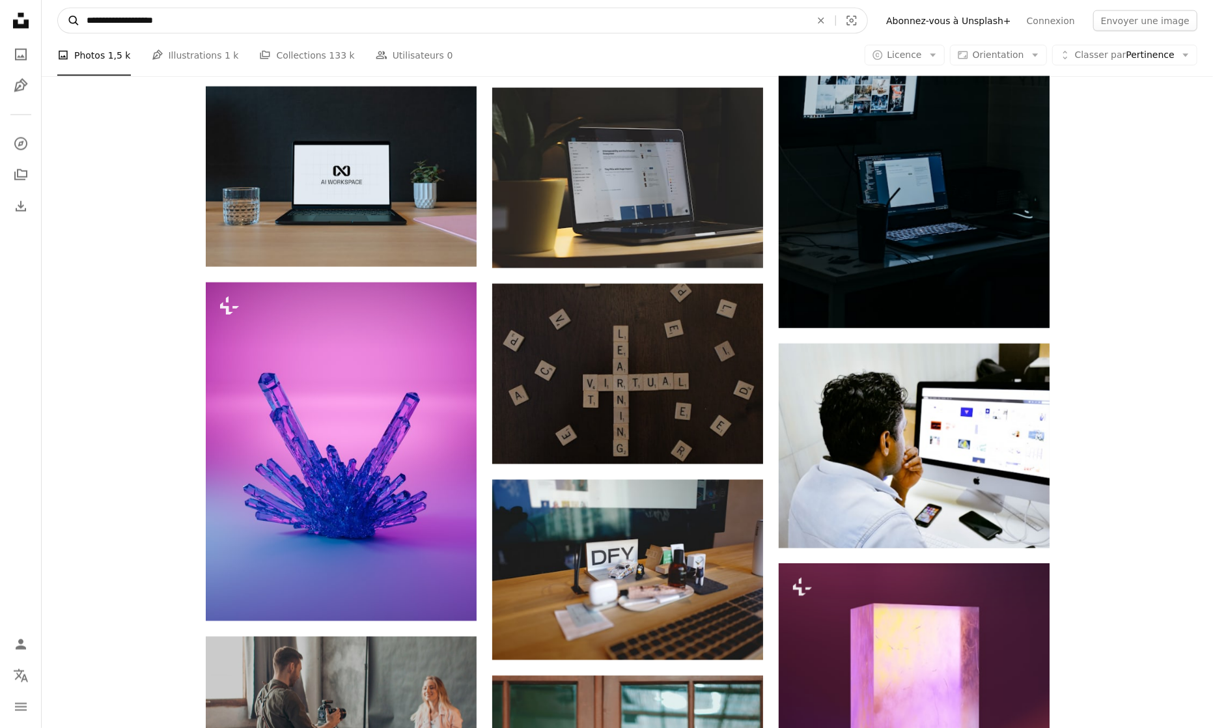
drag, startPoint x: 201, startPoint y: 24, endPoint x: 78, endPoint y: 23, distance: 122.4
click at [77, 22] on form "**********" at bounding box center [462, 21] width 811 height 26
type input "**********"
click at [58, 8] on button "A magnifying glass" at bounding box center [69, 20] width 22 height 25
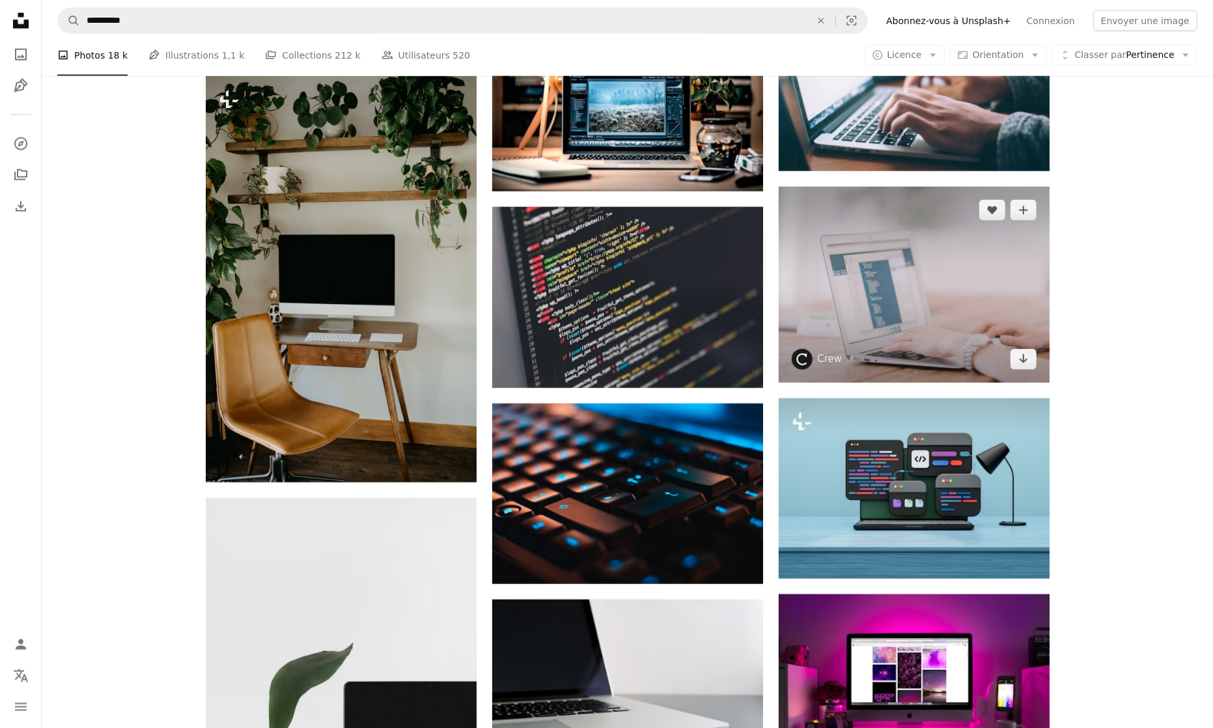
scroll to position [1490, 0]
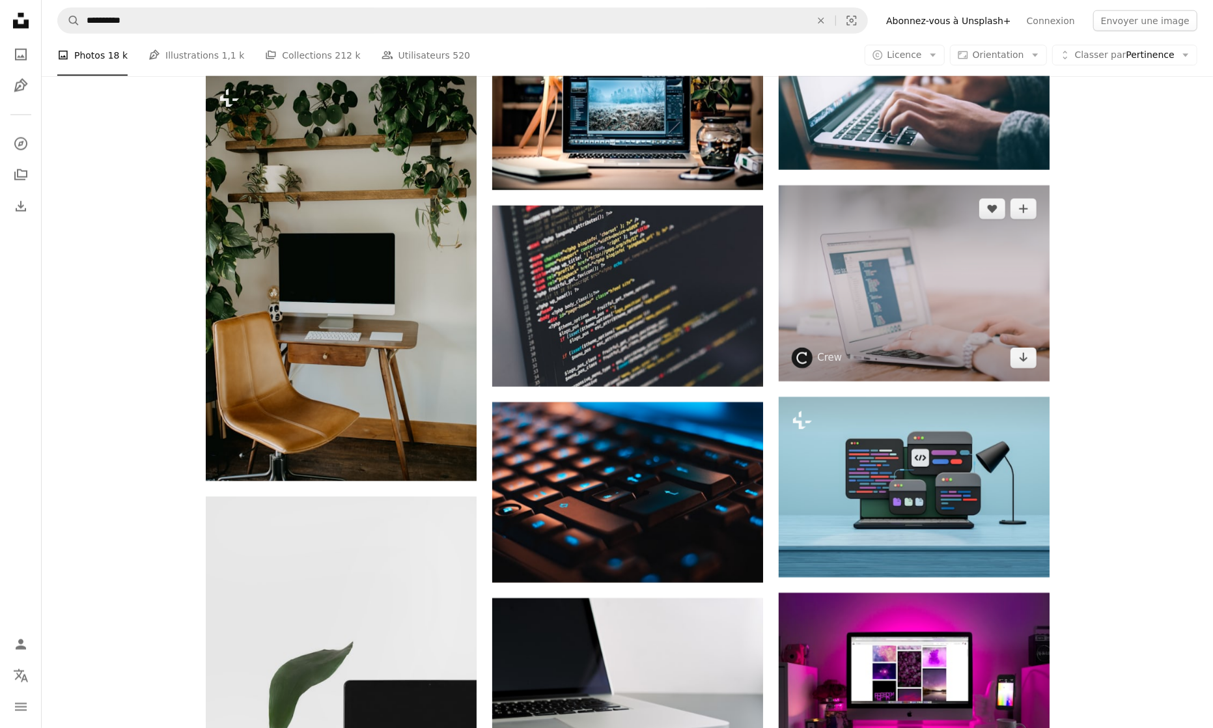
click at [886, 298] on img at bounding box center [914, 284] width 271 height 196
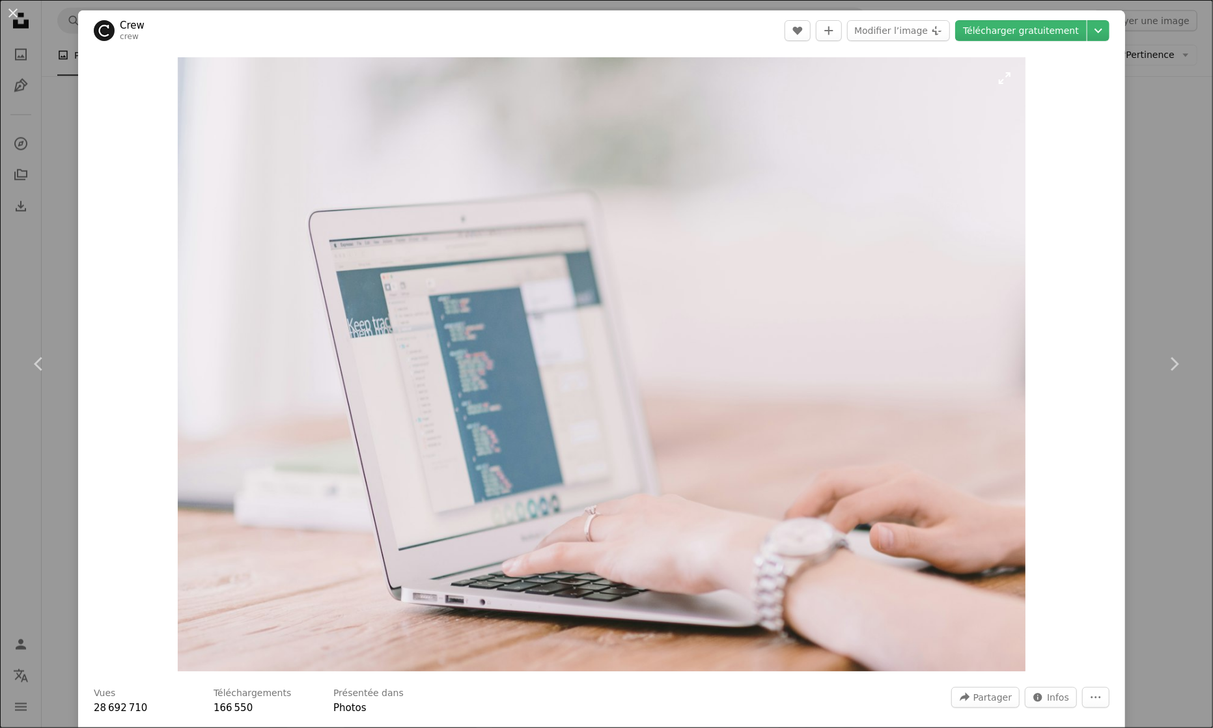
click at [951, 265] on img "Zoom sur cette image" at bounding box center [602, 364] width 848 height 614
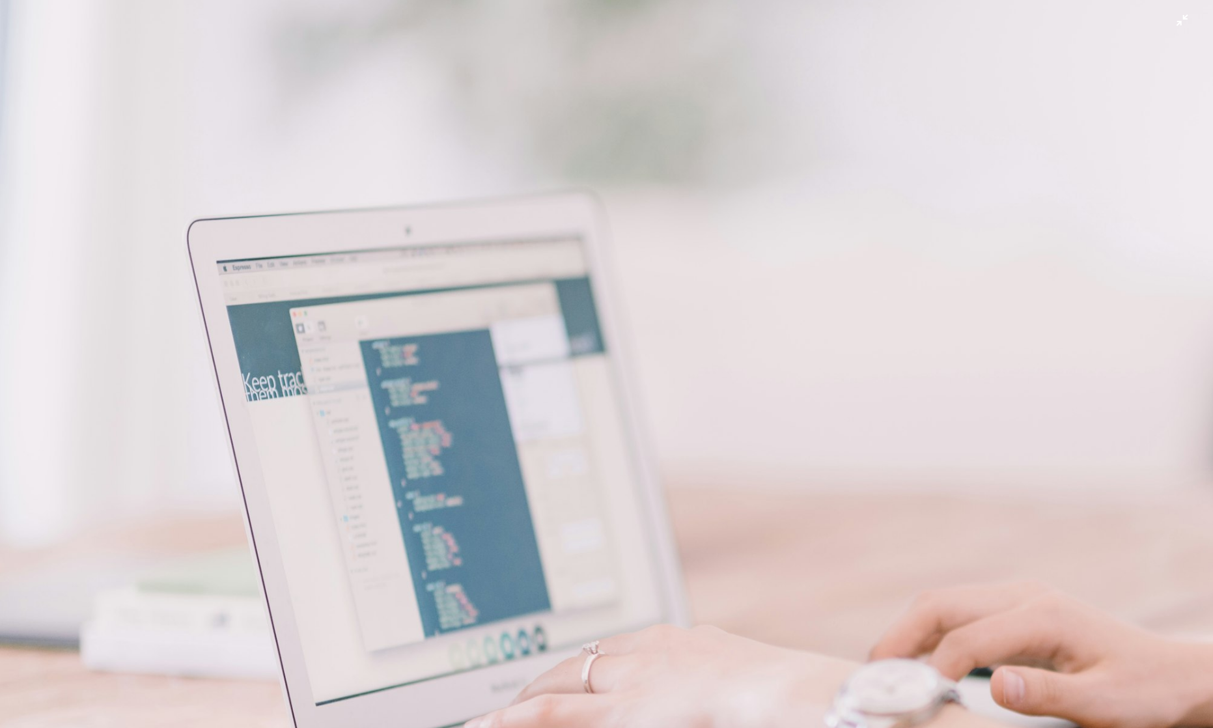
scroll to position [76, 0]
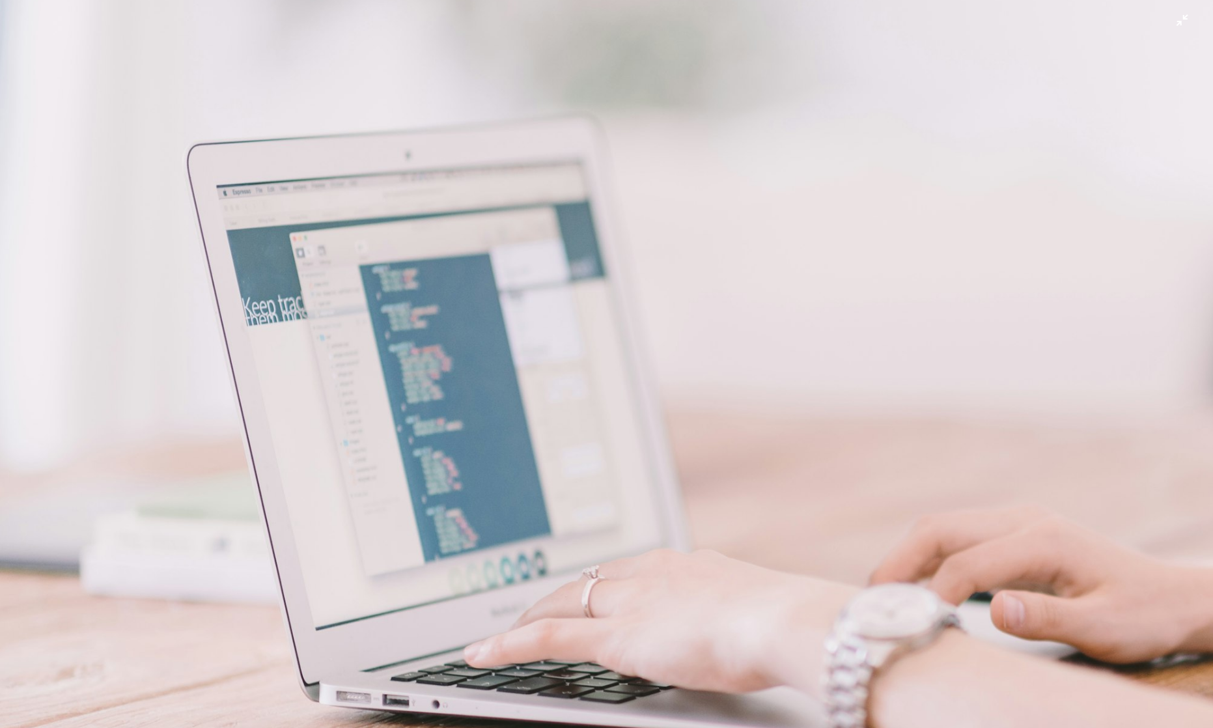
click at [1001, 145] on img "Zoom arrière sur cette image" at bounding box center [606, 364] width 1214 height 880
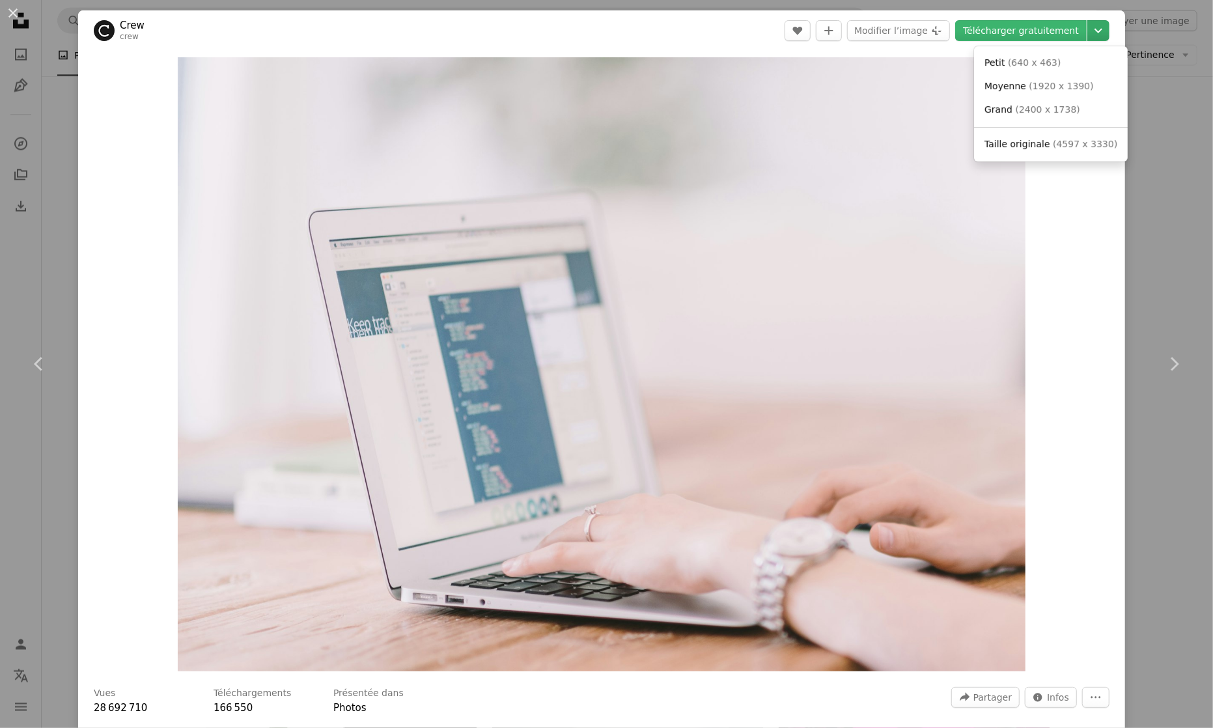
click at [1109, 29] on icon "Chevron down" at bounding box center [1098, 31] width 21 height 16
click at [1029, 90] on span "( 1920 x 1390 )" at bounding box center [1061, 86] width 64 height 10
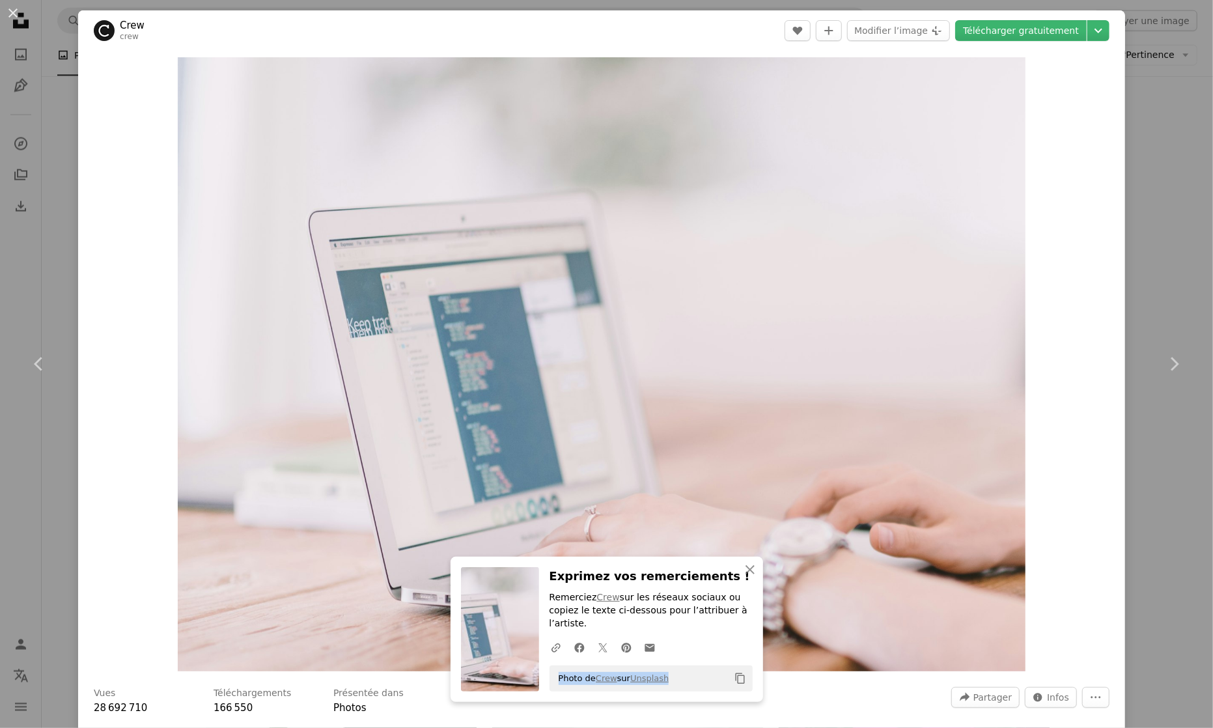
drag, startPoint x: 673, startPoint y: 680, endPoint x: 553, endPoint y: 678, distance: 120.5
click at [553, 678] on div "Photo de Crew sur Unsplash Copy content" at bounding box center [651, 678] width 203 height 26
copy span "Photo de Crew sur Unsplash"
click at [16, 11] on button "An X shape" at bounding box center [13, 13] width 16 height 16
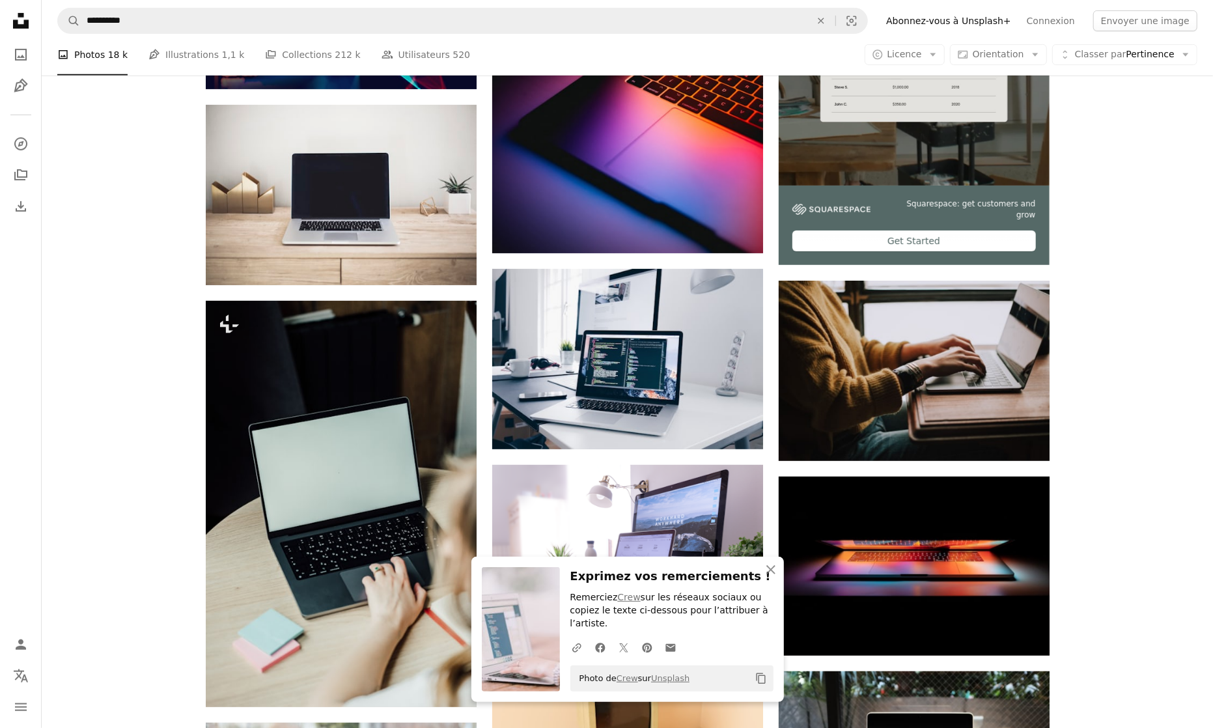
scroll to position [421, 0]
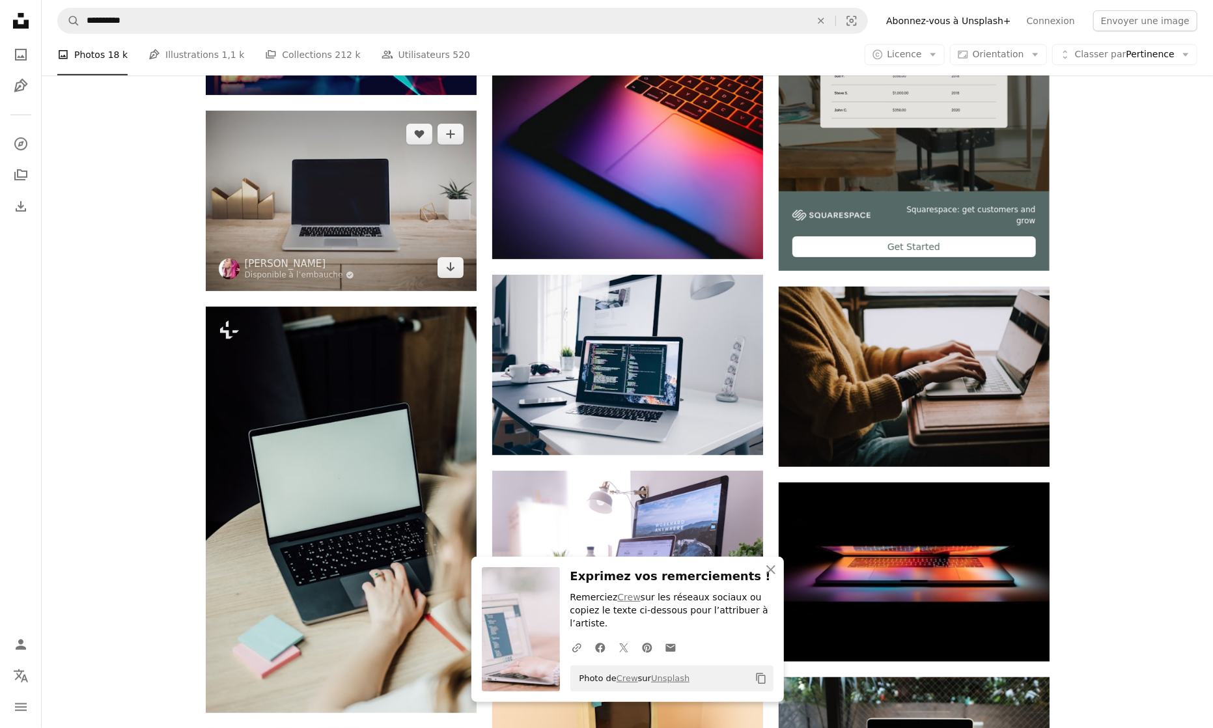
click at [371, 192] on img at bounding box center [341, 201] width 271 height 180
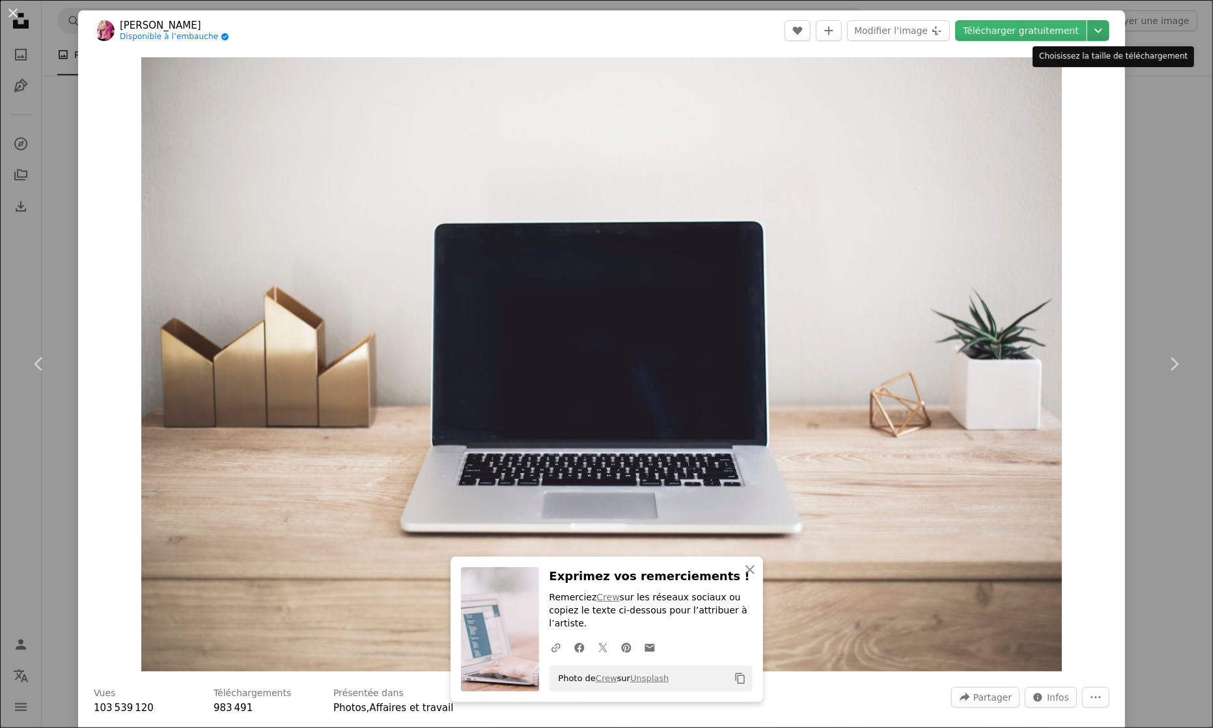
click at [1109, 27] on icon "Chevron down" at bounding box center [1098, 31] width 21 height 16
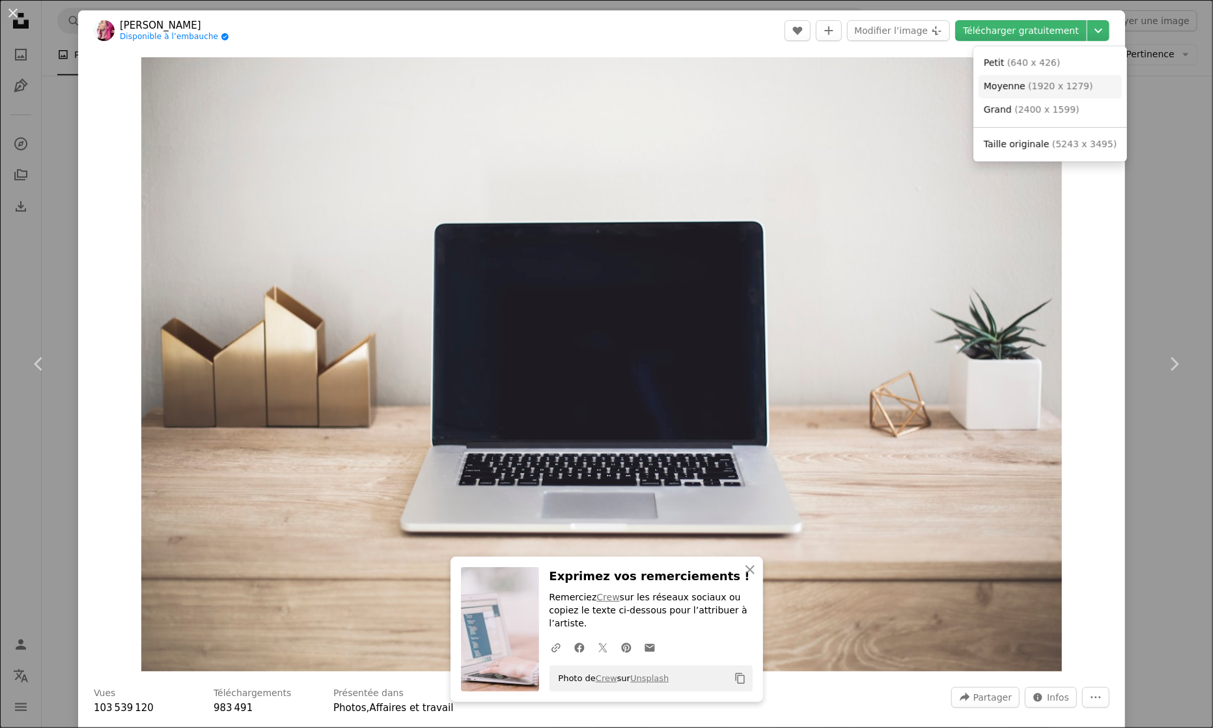
click at [1013, 89] on span "Moyenne" at bounding box center [1005, 86] width 42 height 10
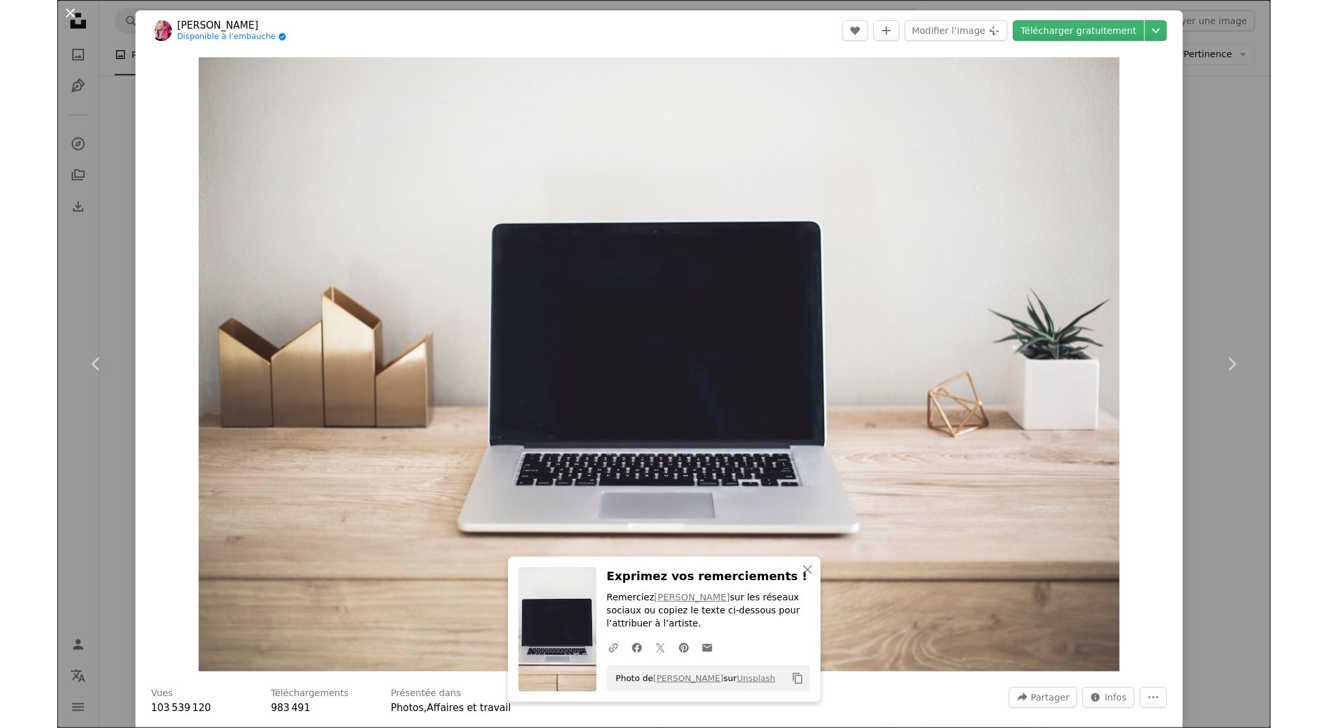
scroll to position [437, 0]
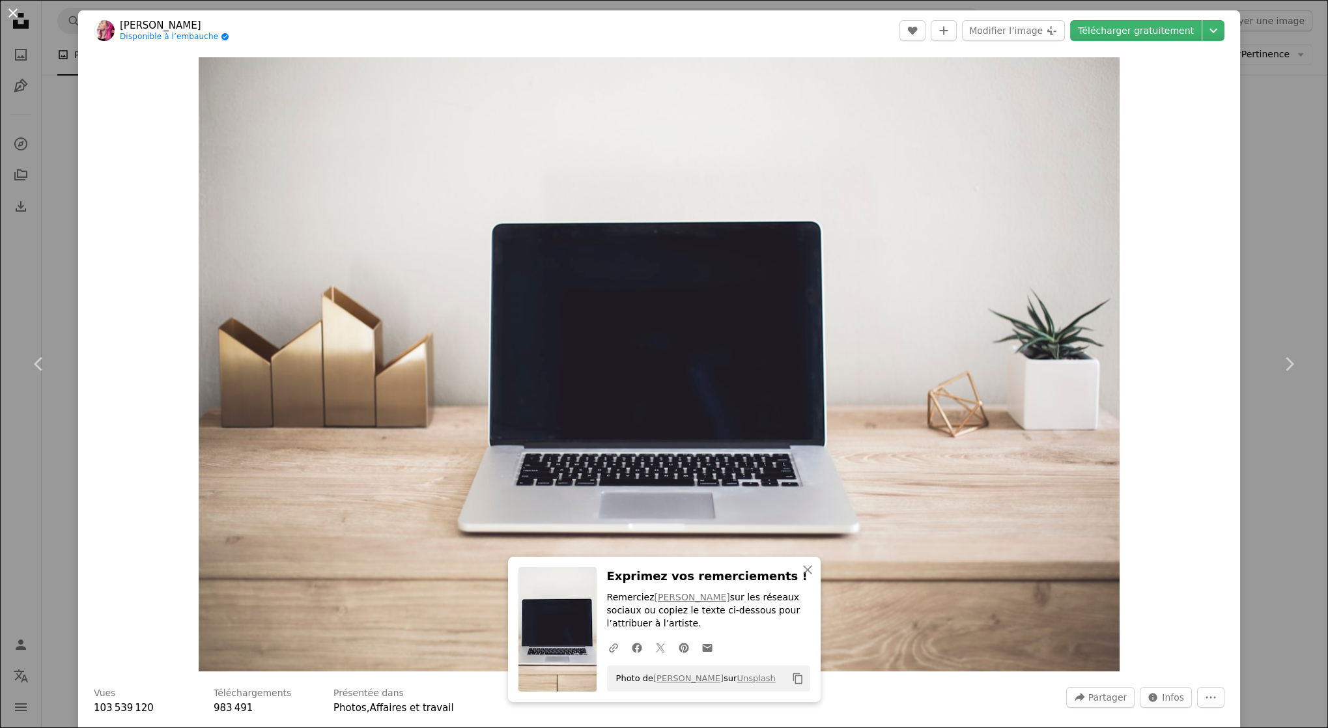
click at [14, 10] on button "An X shape" at bounding box center [13, 13] width 16 height 16
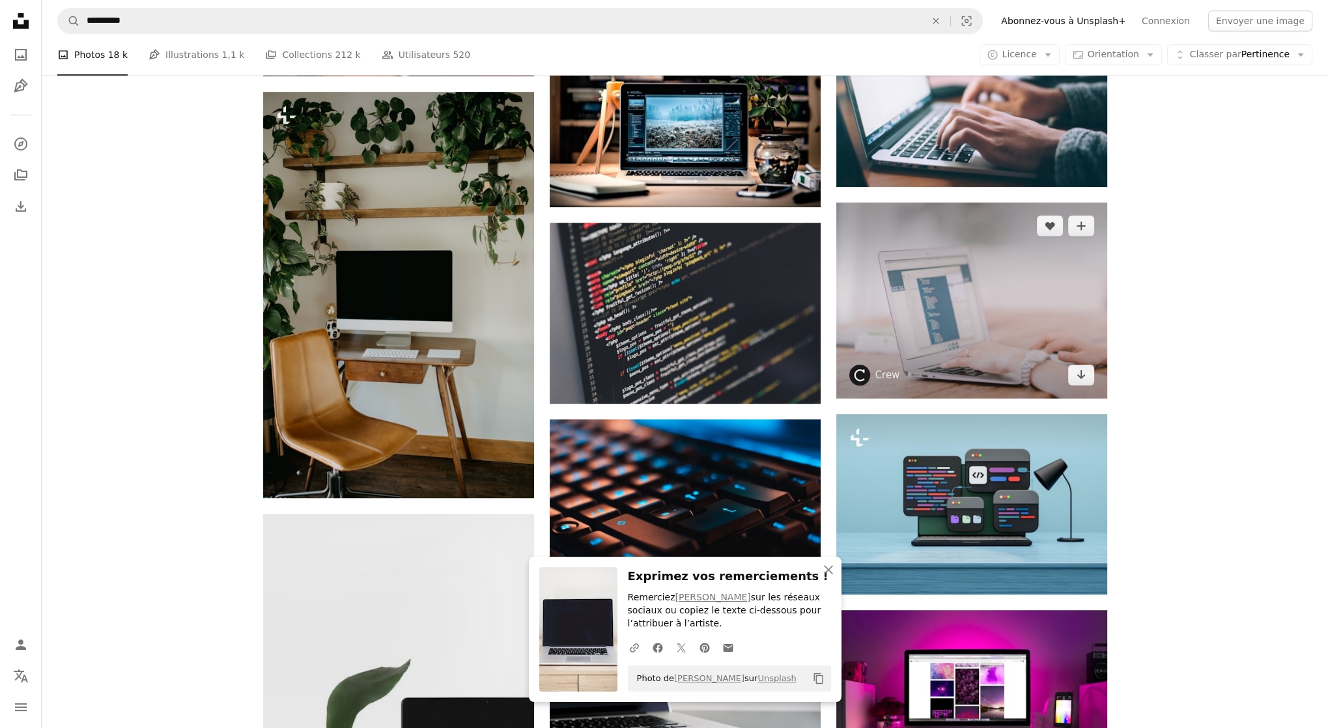
scroll to position [1489, 0]
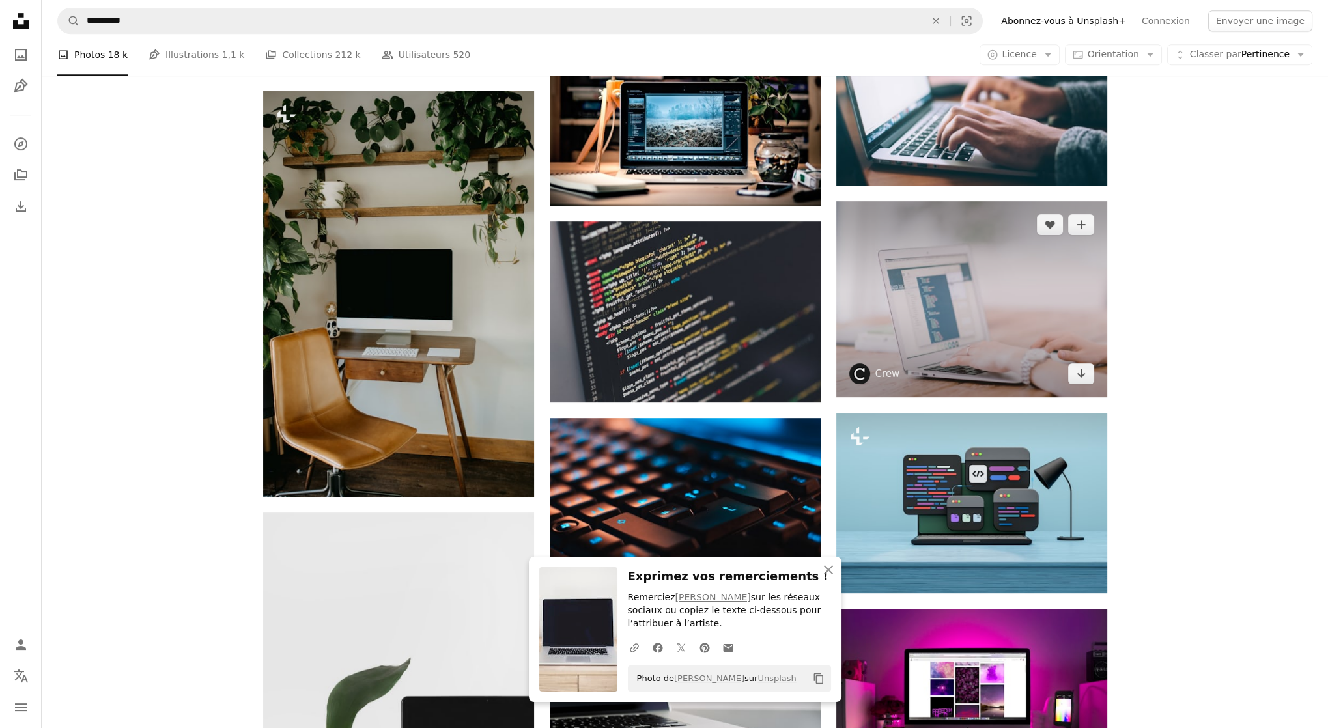
click at [896, 264] on img at bounding box center [971, 299] width 271 height 196
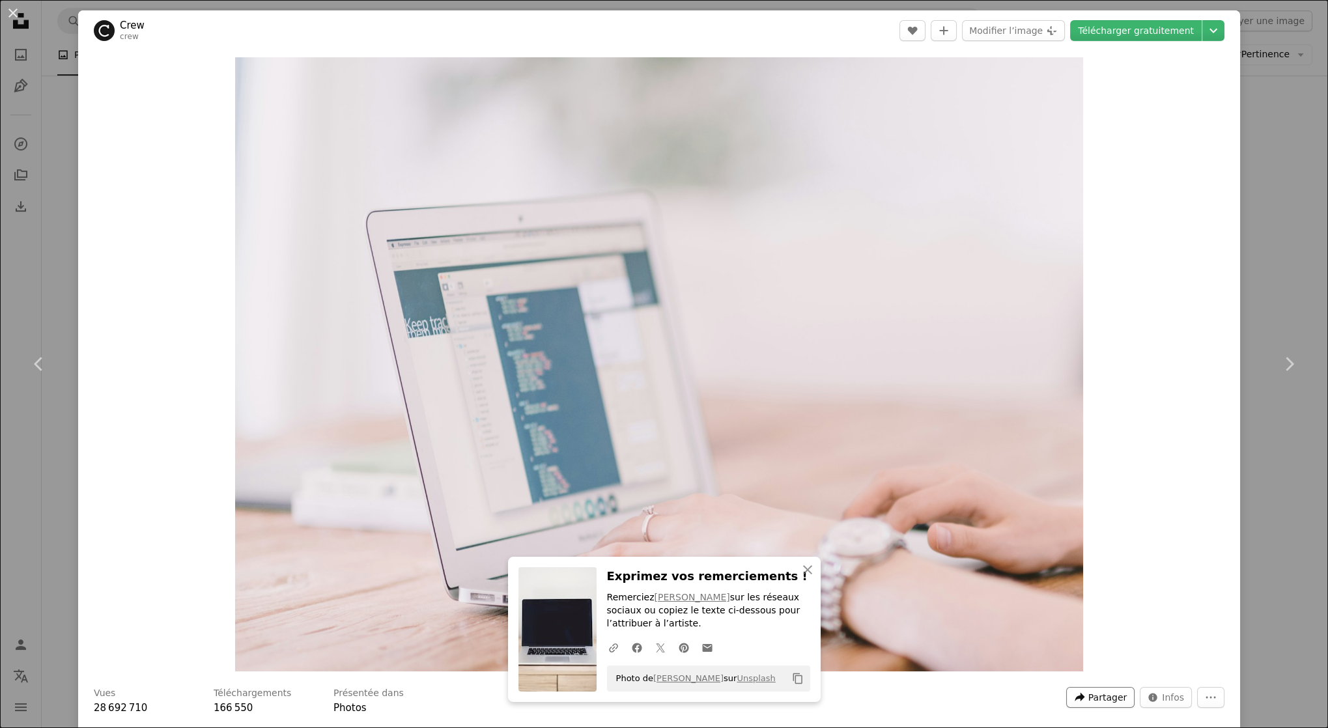
click at [1120, 693] on span "Partager" at bounding box center [1107, 698] width 38 height 20
click at [1087, 664] on div "A URL sharing icon (chains) Copier le lien" at bounding box center [1087, 664] width 107 height 23
click at [1212, 126] on div "An X shape Chevron left Chevron right Crew crew A heart A plus sign Modifier l’…" at bounding box center [664, 364] width 1328 height 728
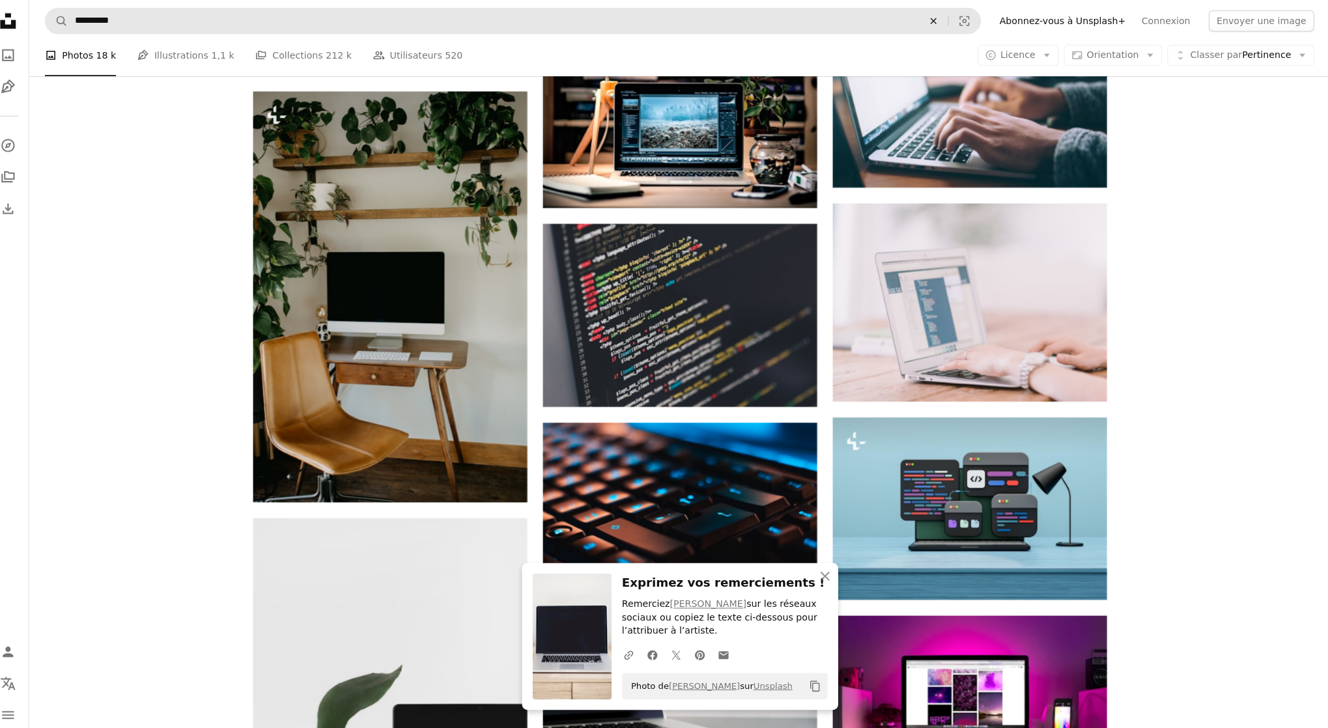
scroll to position [1463, 0]
